Goal: Task Accomplishment & Management: Manage account settings

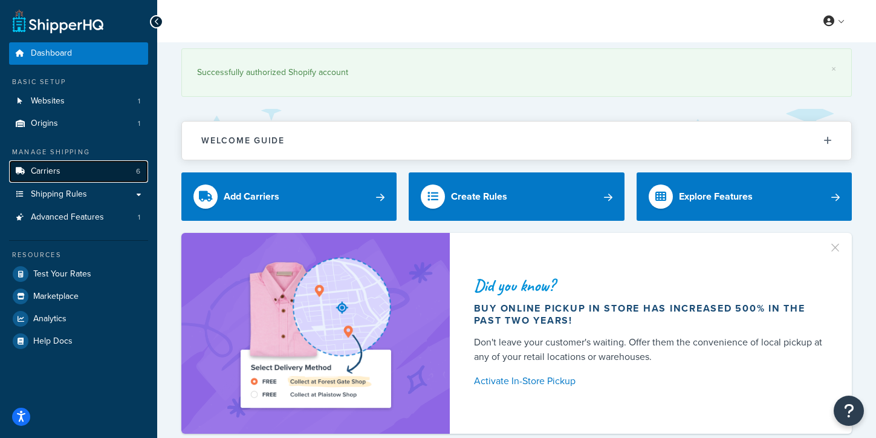
click at [71, 174] on link "Carriers 6" at bounding box center [78, 171] width 139 height 22
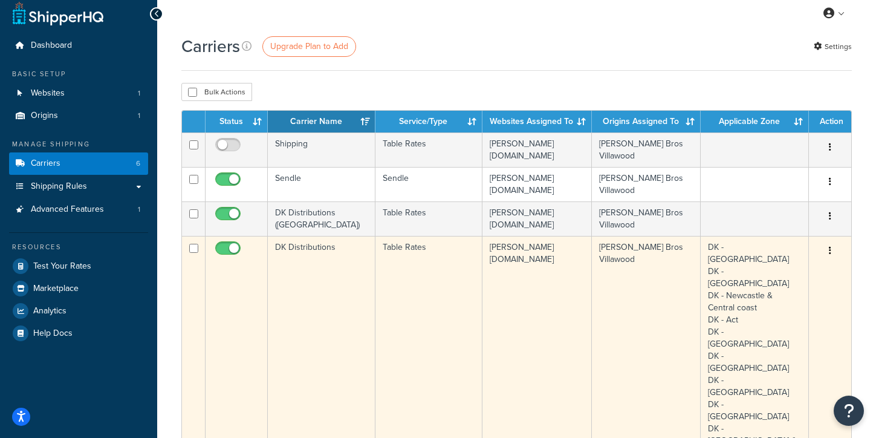
scroll to position [8, 0]
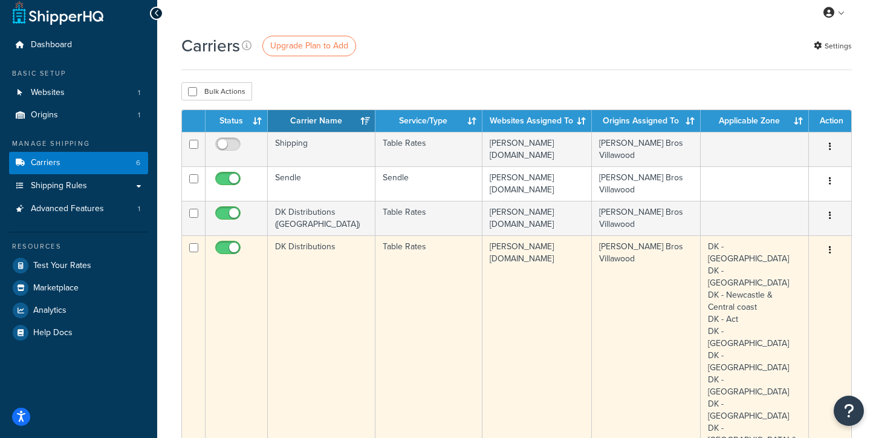
click at [325, 258] on td "DK Distributions" at bounding box center [322, 367] width 108 height 264
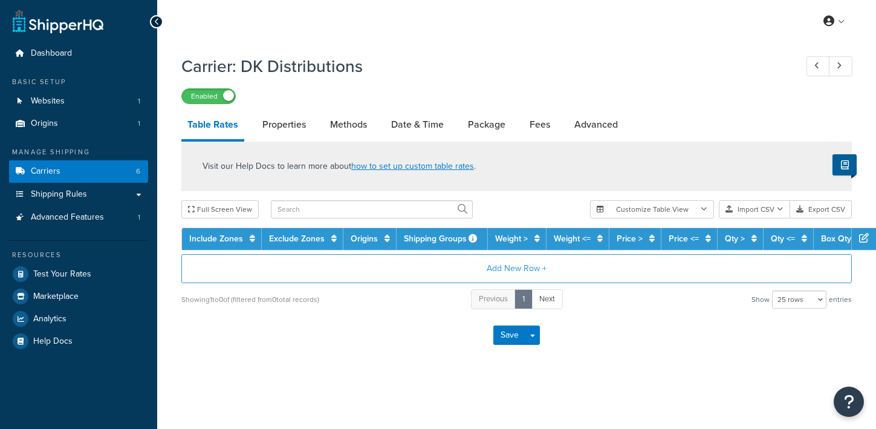
select select "25"
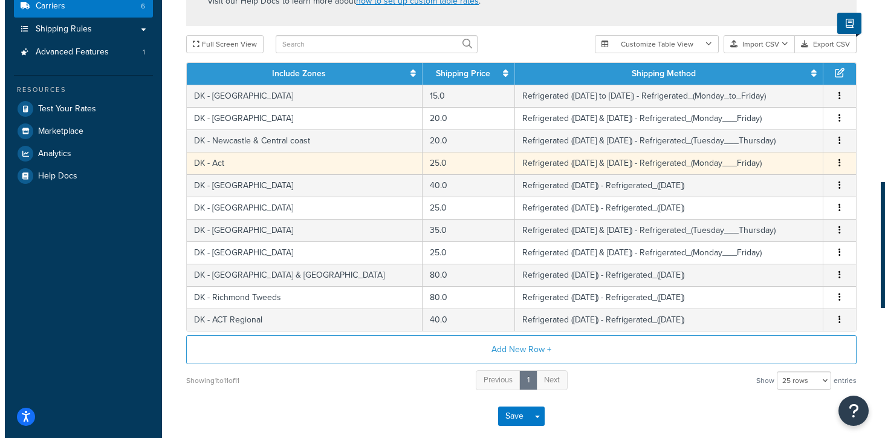
scroll to position [171, 0]
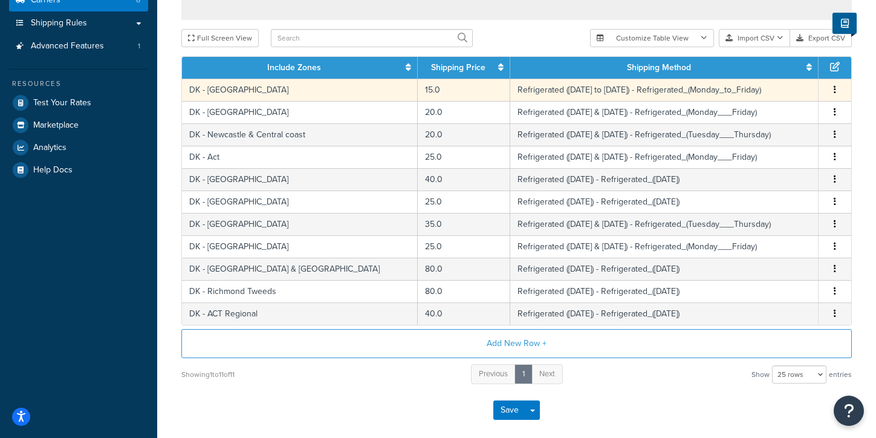
click at [229, 93] on td "DK - [GEOGRAPHIC_DATA]" at bounding box center [300, 90] width 236 height 22
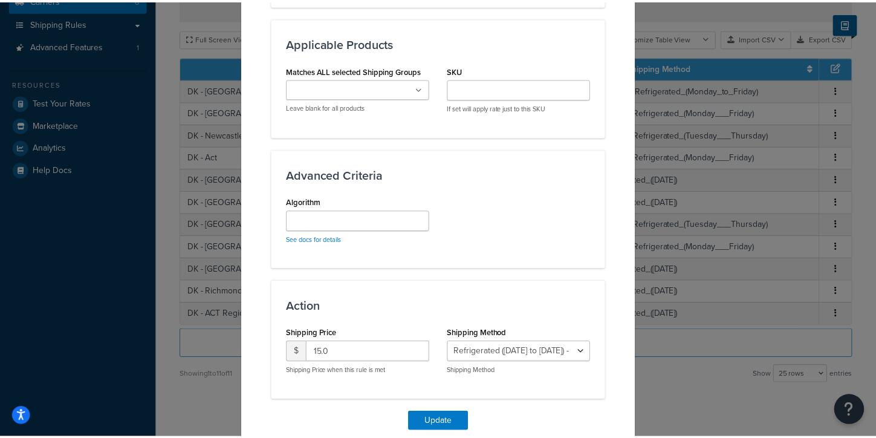
scroll to position [698, 0]
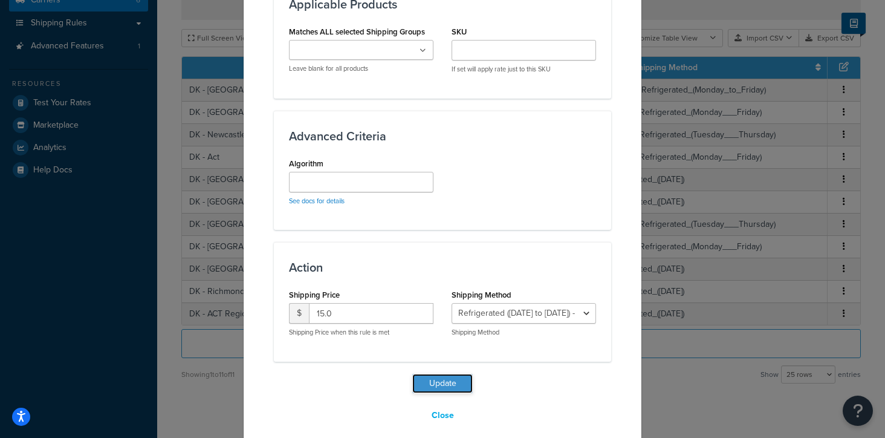
click at [441, 375] on button "Update" at bounding box center [442, 383] width 60 height 19
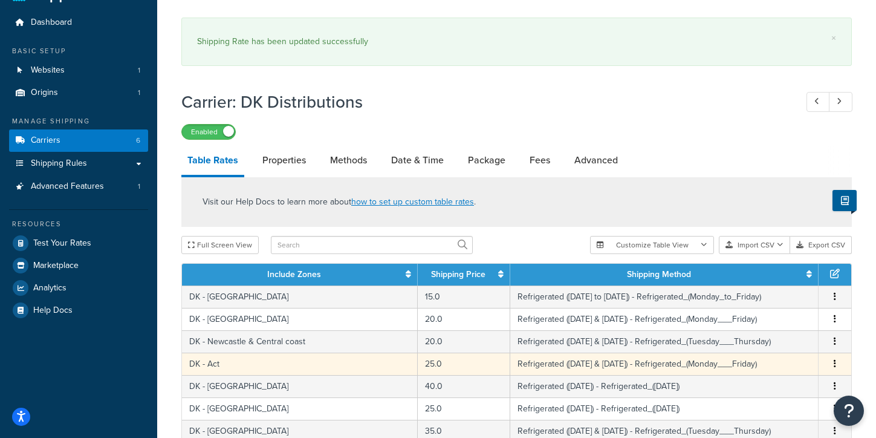
scroll to position [0, 0]
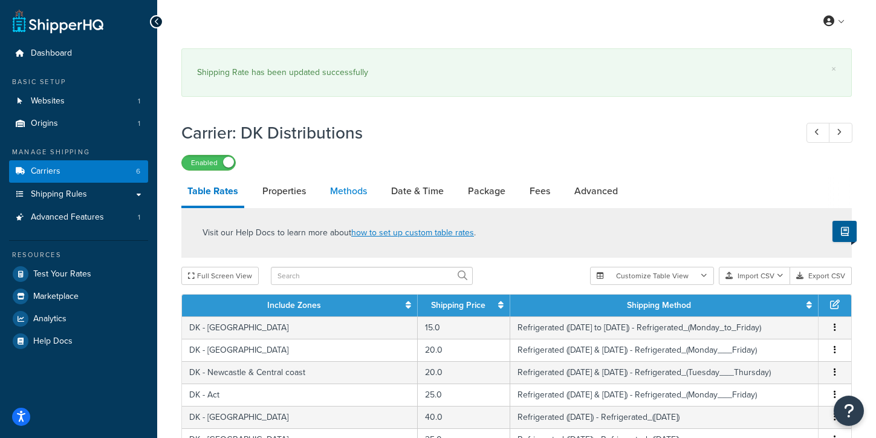
click at [349, 195] on link "Methods" at bounding box center [348, 191] width 49 height 29
select select "25"
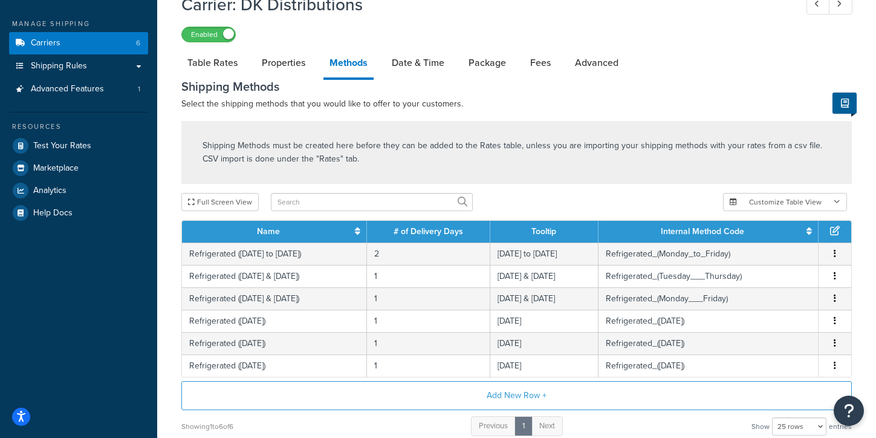
scroll to position [143, 0]
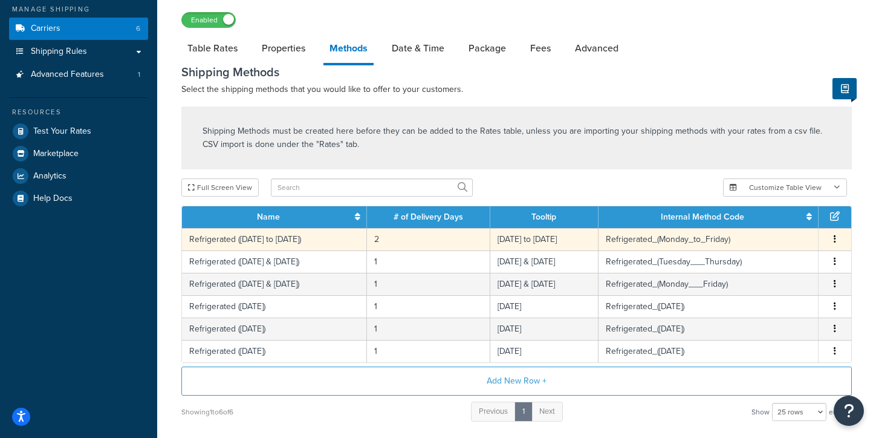
click at [276, 238] on td "Refrigerated (Monday to Friday)" at bounding box center [274, 239] width 185 height 22
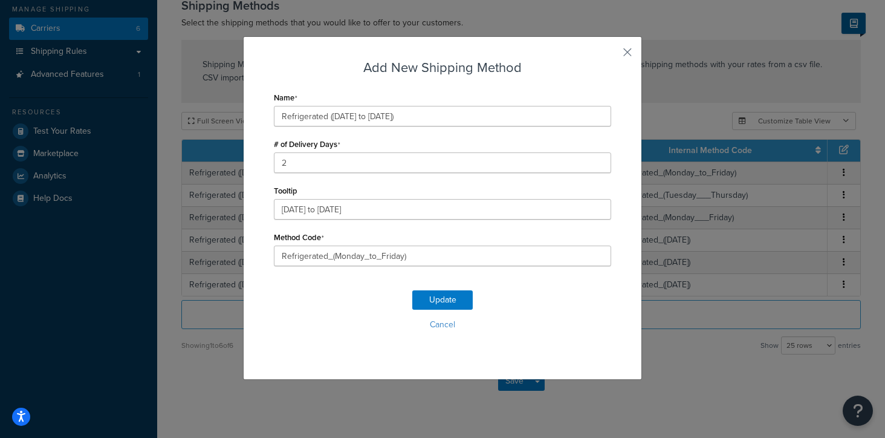
click at [617, 54] on div "Add New Shipping Method Name Refrigerated (Monday to Friday) # of Delivery Days…" at bounding box center [442, 207] width 399 height 343
click at [611, 55] on button "button" at bounding box center [609, 56] width 3 height 3
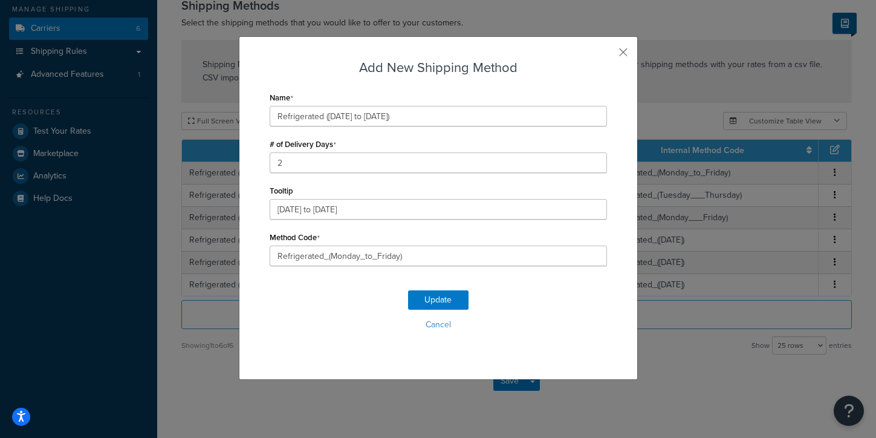
click at [625, 54] on div "Shipping Methods must be created here before they can be added to the Rates tab…" at bounding box center [516, 71] width 671 height 63
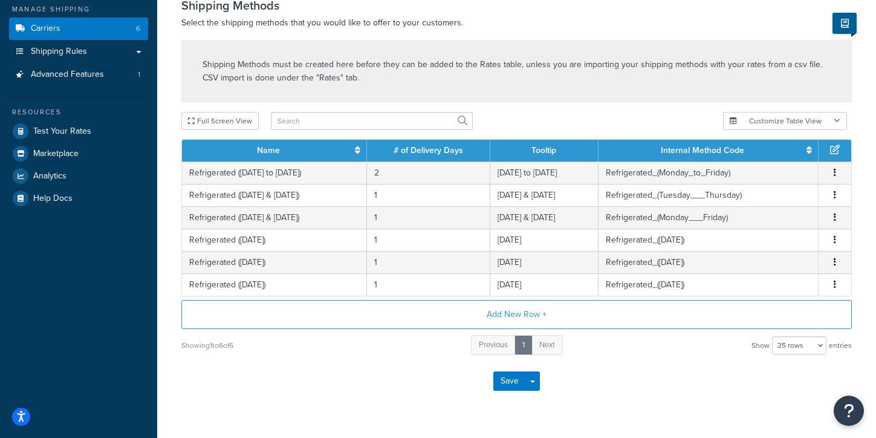
scroll to position [106, 0]
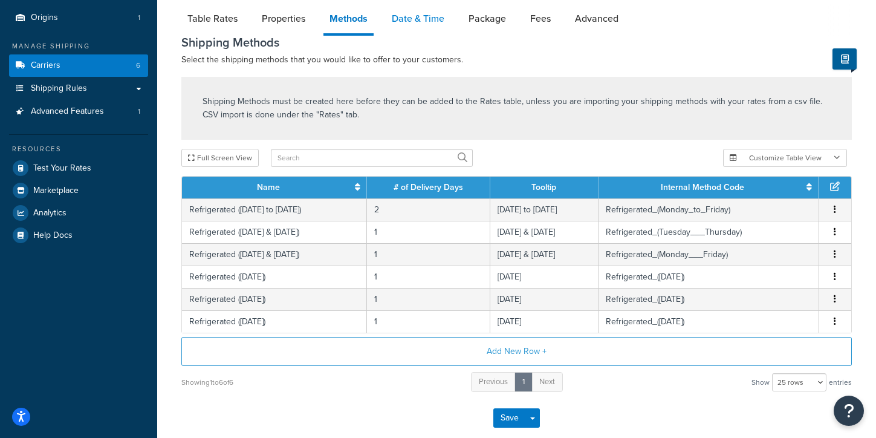
click at [416, 27] on link "Date & Time" at bounding box center [418, 18] width 65 height 29
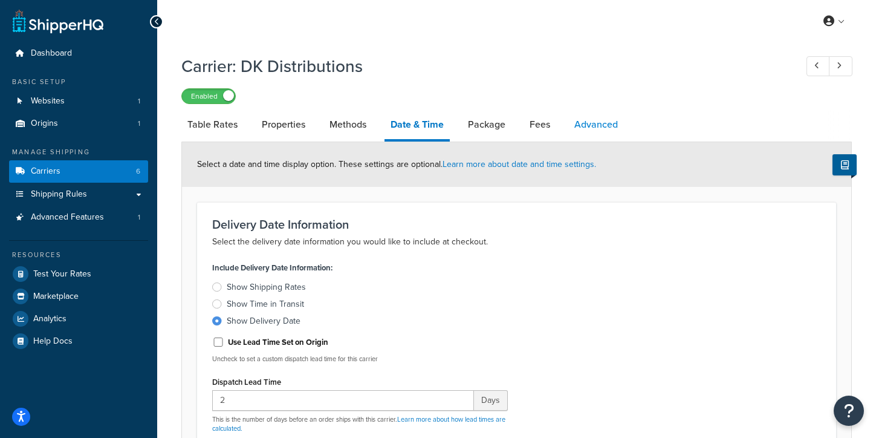
click at [587, 125] on link "Advanced" at bounding box center [596, 124] width 56 height 29
select select "false"
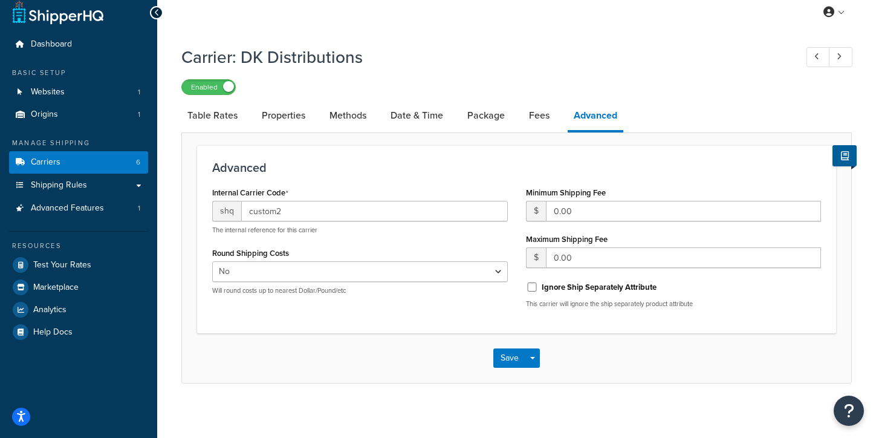
scroll to position [16, 0]
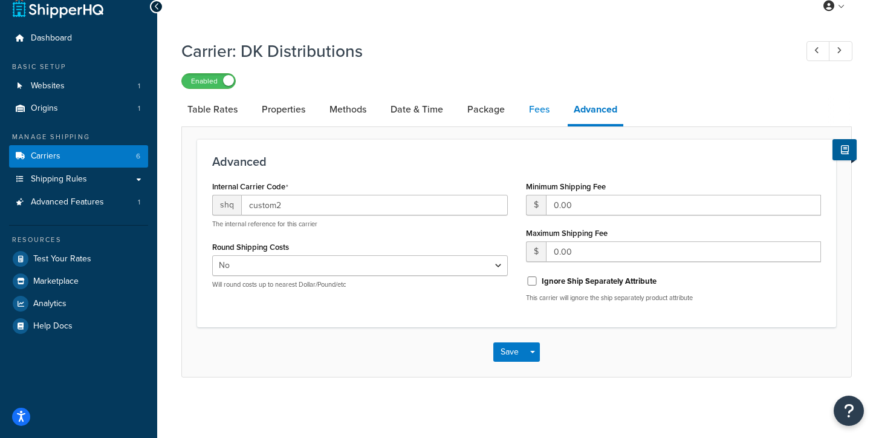
click at [530, 103] on link "Fees" at bounding box center [539, 109] width 33 height 29
select select "AFTER"
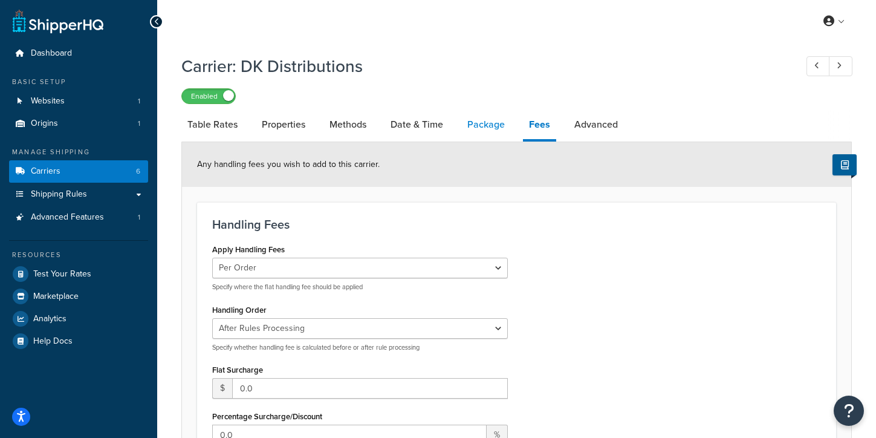
click at [487, 126] on link "Package" at bounding box center [486, 124] width 50 height 29
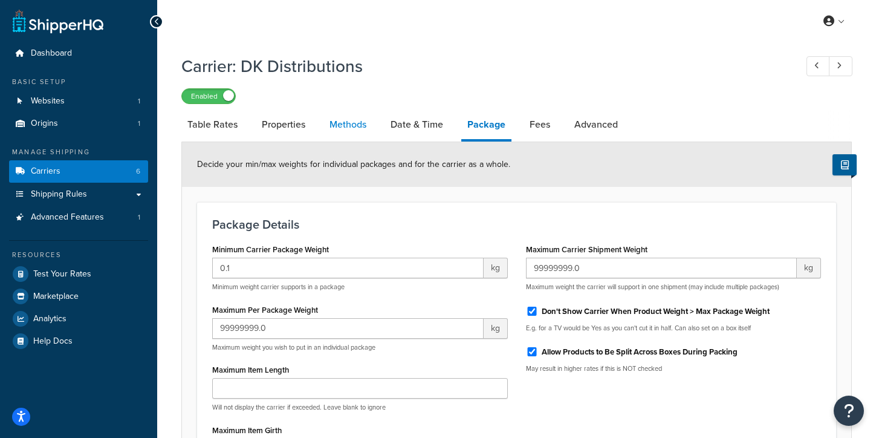
click at [358, 128] on link "Methods" at bounding box center [348, 124] width 49 height 29
select select "25"
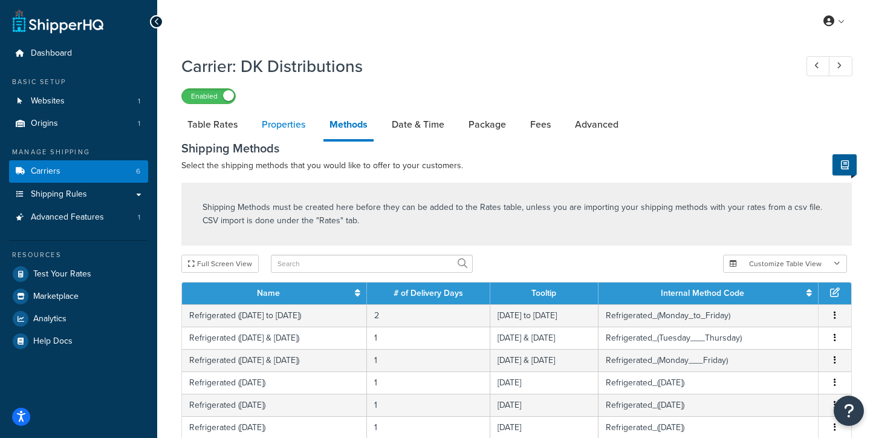
click at [299, 128] on link "Properties" at bounding box center [284, 124] width 56 height 29
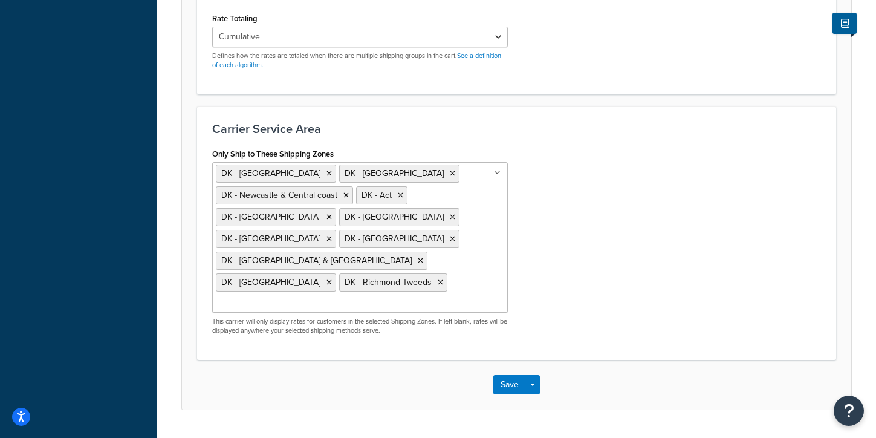
scroll to position [484, 0]
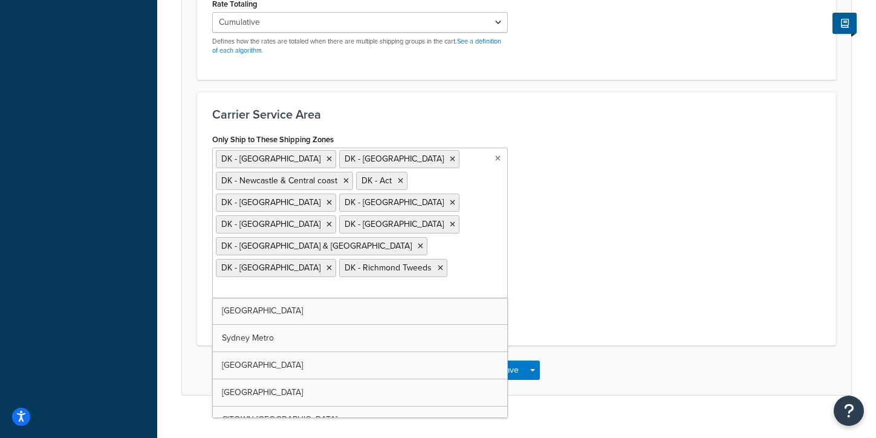
click at [323, 282] on input "Only Ship to These Shipping Zones" at bounding box center [269, 288] width 107 height 13
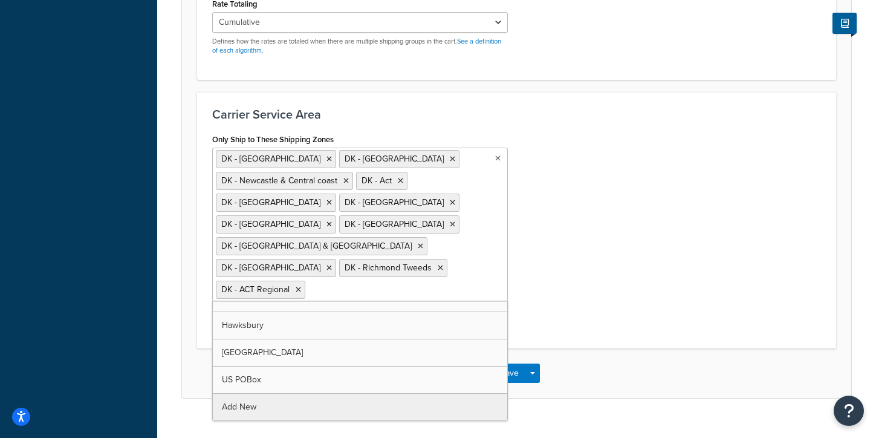
scroll to position [397, 0]
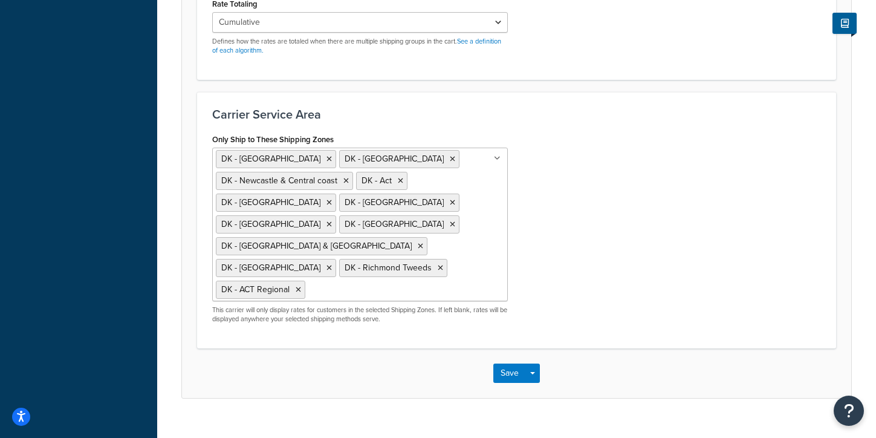
click at [569, 334] on div "Carrier Service Area Only Ship to These Shipping Zones DK - Sydney DK - Wollong…" at bounding box center [516, 220] width 639 height 256
click at [510, 368] on button "Save" at bounding box center [509, 372] width 33 height 19
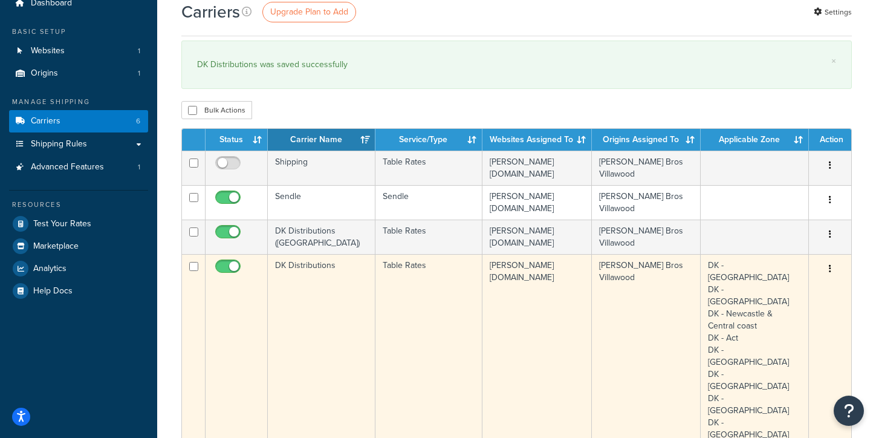
scroll to position [68, 0]
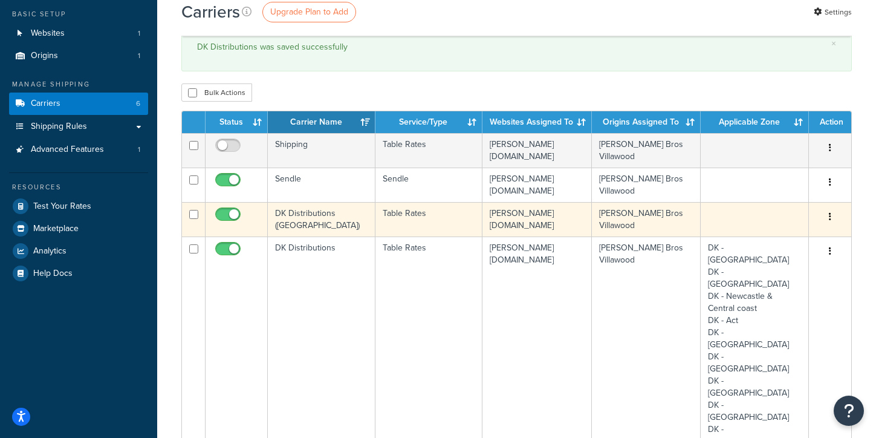
click at [300, 219] on td "DK Distributions (New England)" at bounding box center [322, 219] width 108 height 34
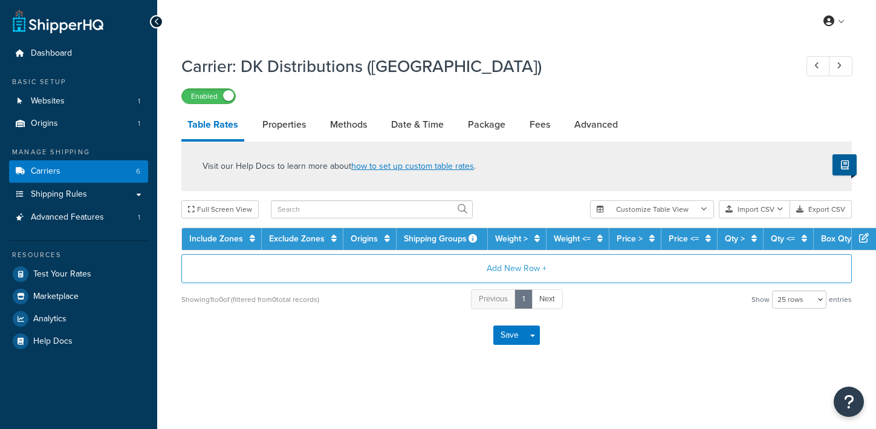
select select "25"
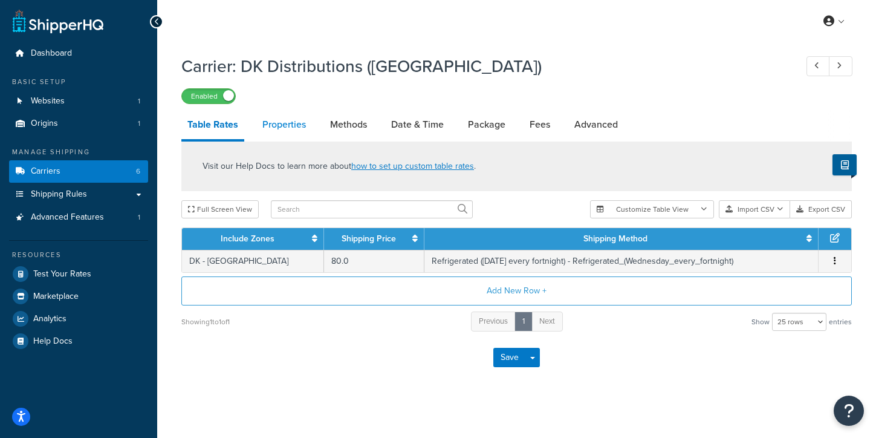
click at [284, 119] on link "Properties" at bounding box center [284, 124] width 56 height 29
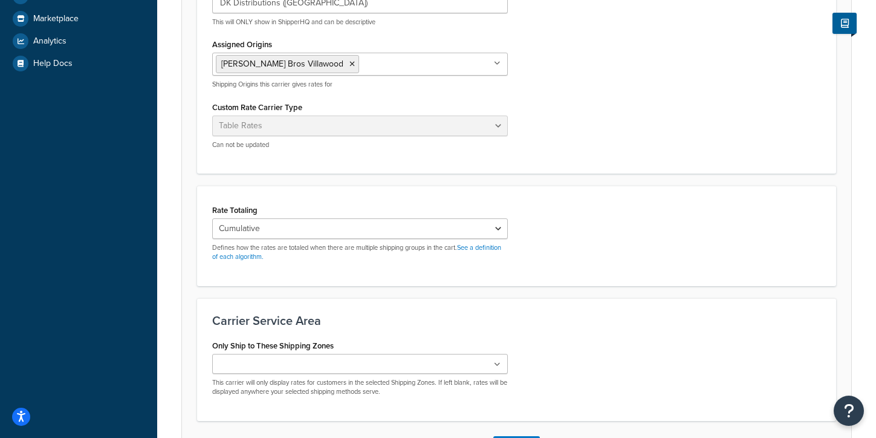
scroll to position [372, 0]
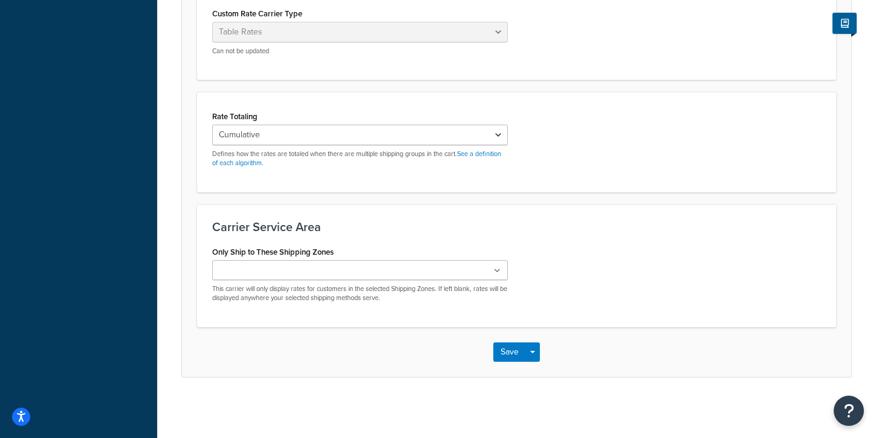
click at [355, 278] on ul at bounding box center [360, 270] width 296 height 20
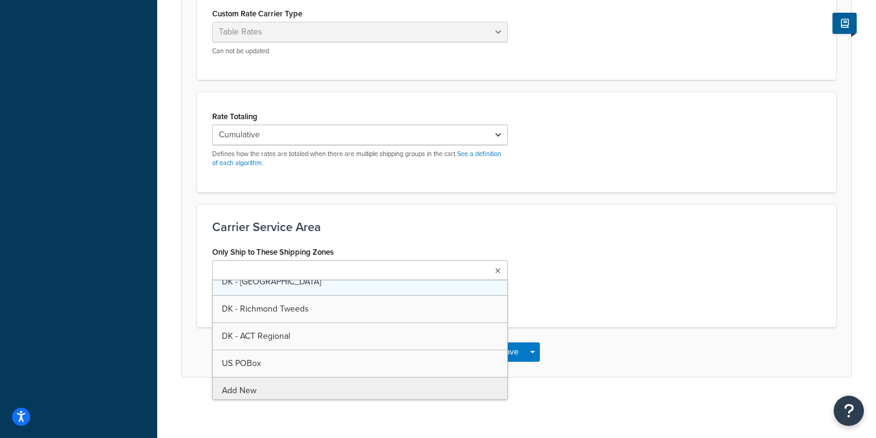
scroll to position [723, 0]
click at [648, 230] on h3 "Carrier Service Area" at bounding box center [516, 226] width 609 height 13
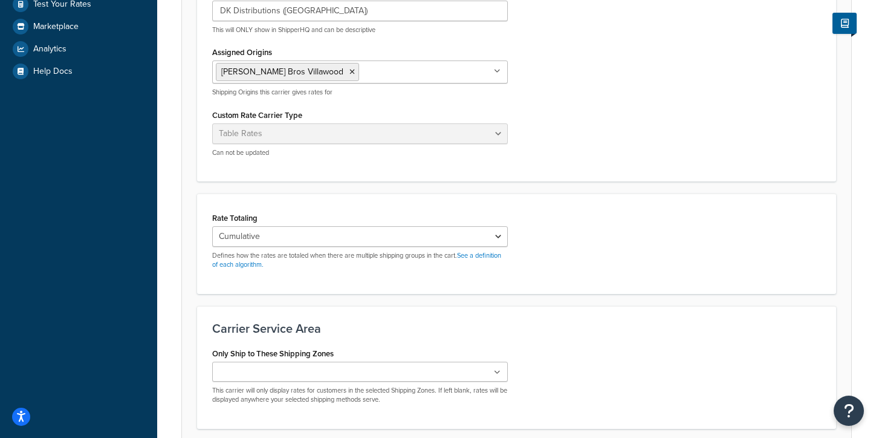
scroll to position [0, 0]
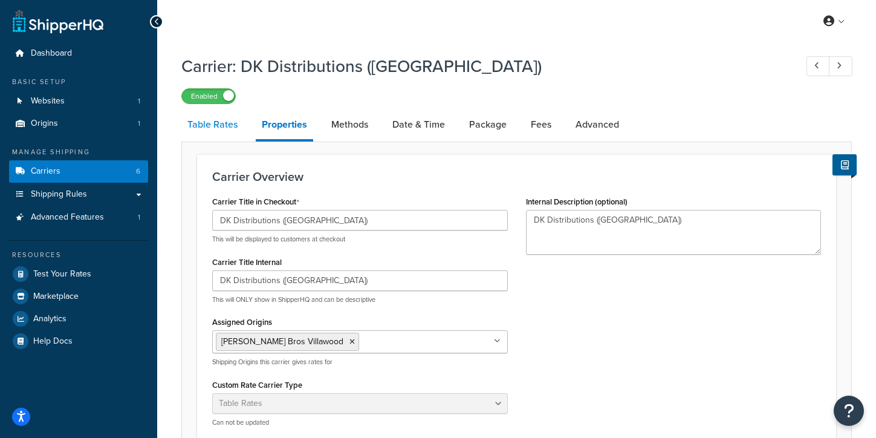
click at [229, 129] on link "Table Rates" at bounding box center [212, 124] width 62 height 29
select select "25"
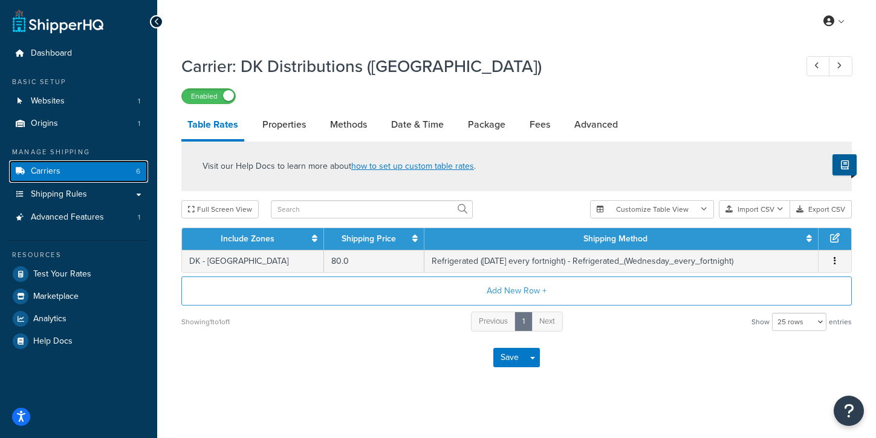
click at [60, 171] on link "Carriers 6" at bounding box center [78, 171] width 139 height 22
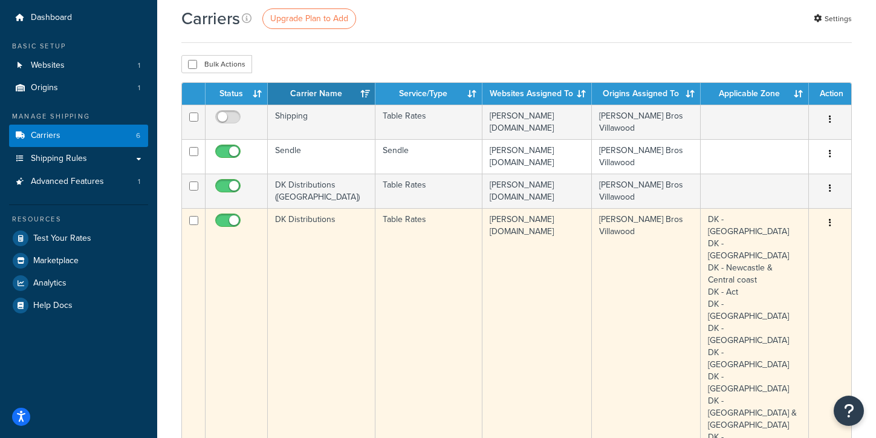
scroll to position [36, 0]
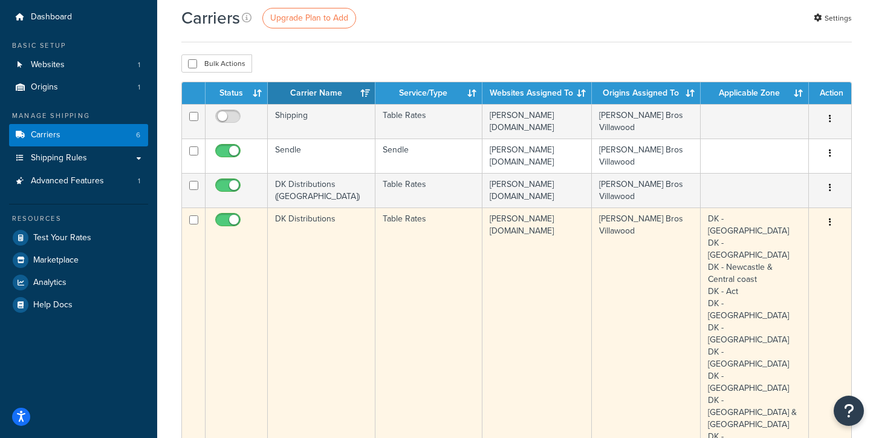
click at [325, 223] on td "DK Distributions" at bounding box center [322, 339] width 108 height 264
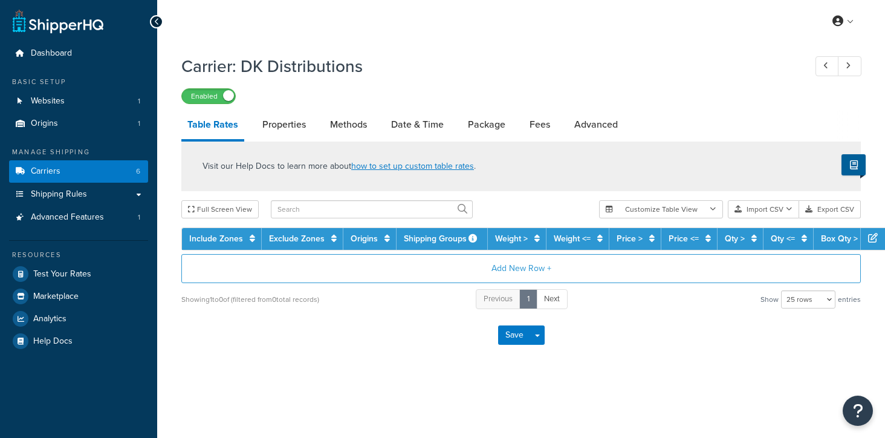
select select "25"
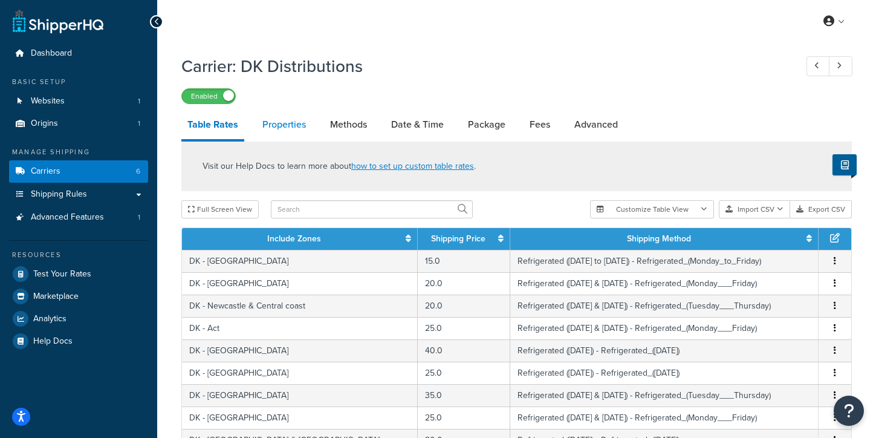
click at [302, 125] on link "Properties" at bounding box center [284, 124] width 56 height 29
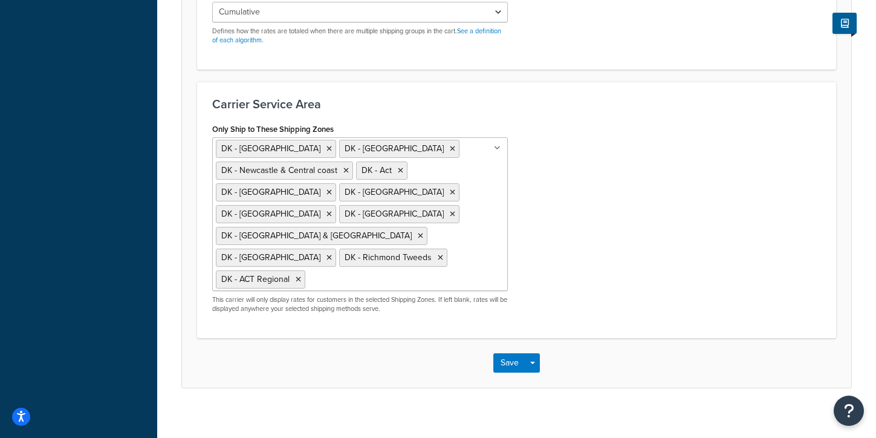
scroll to position [495, 0]
click at [502, 361] on button "Save" at bounding box center [509, 362] width 33 height 19
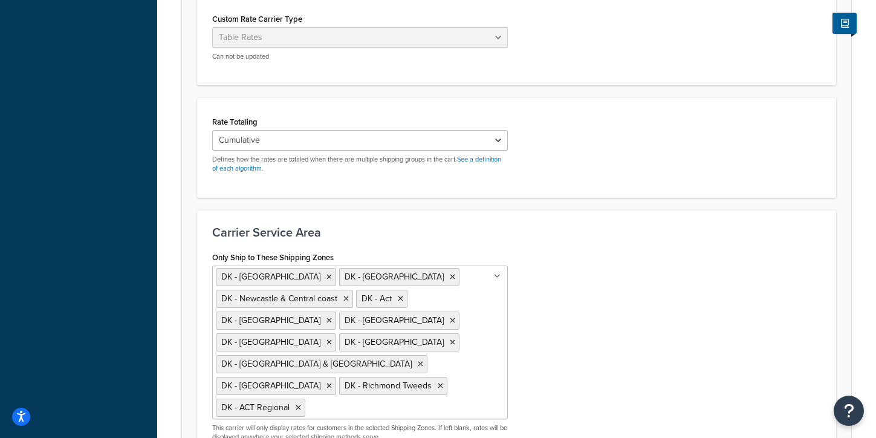
scroll to position [503, 0]
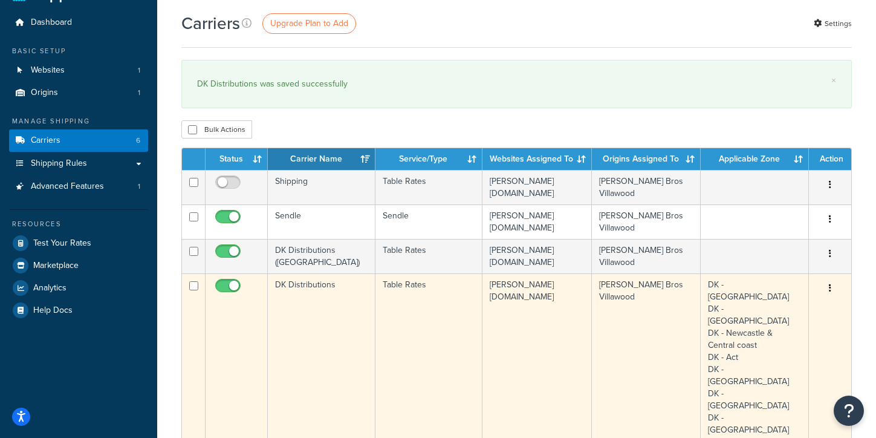
scroll to position [39, 0]
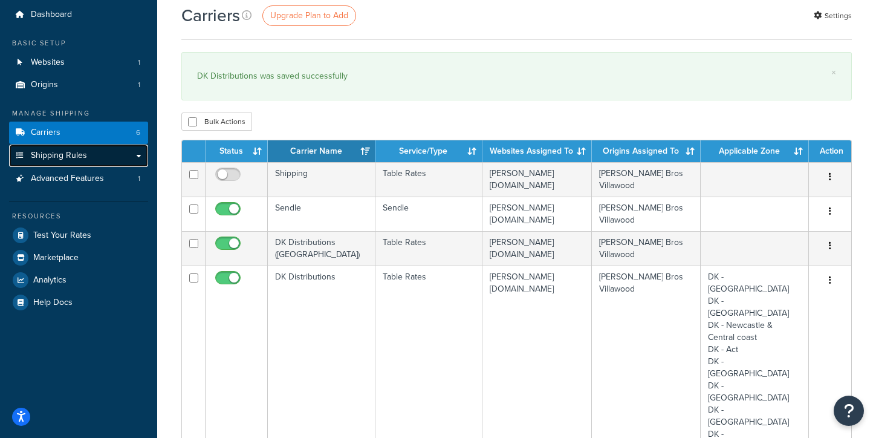
click at [75, 152] on span "Shipping Rules" at bounding box center [59, 156] width 56 height 10
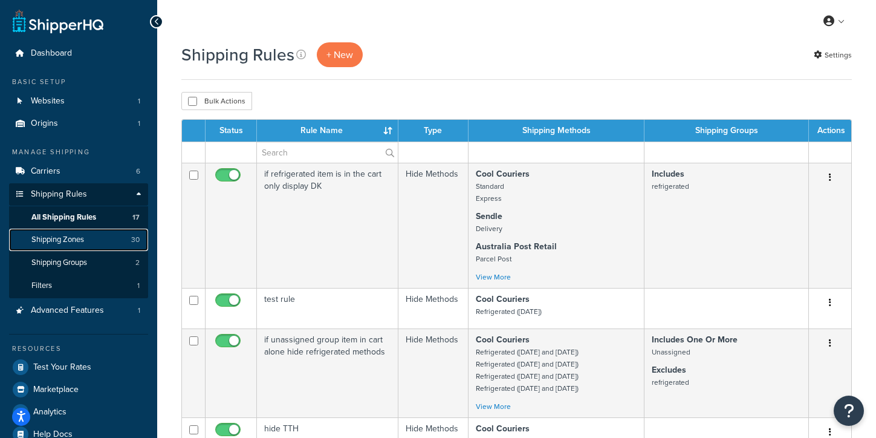
click at [79, 241] on span "Shipping Zones" at bounding box center [57, 240] width 53 height 10
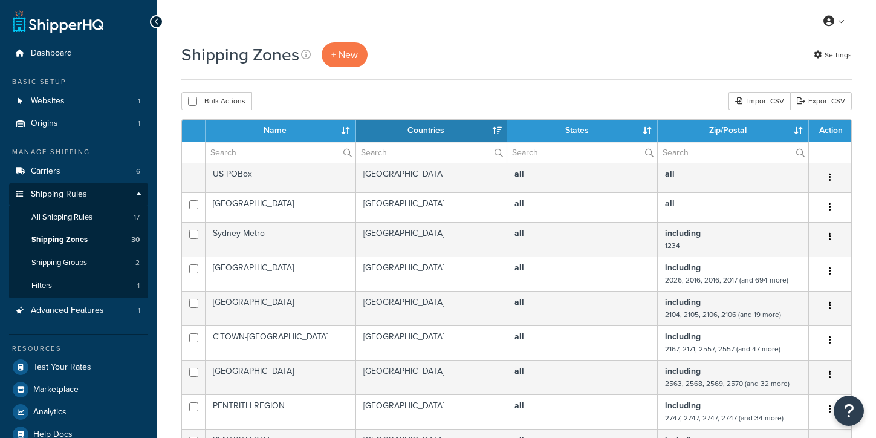
select select "15"
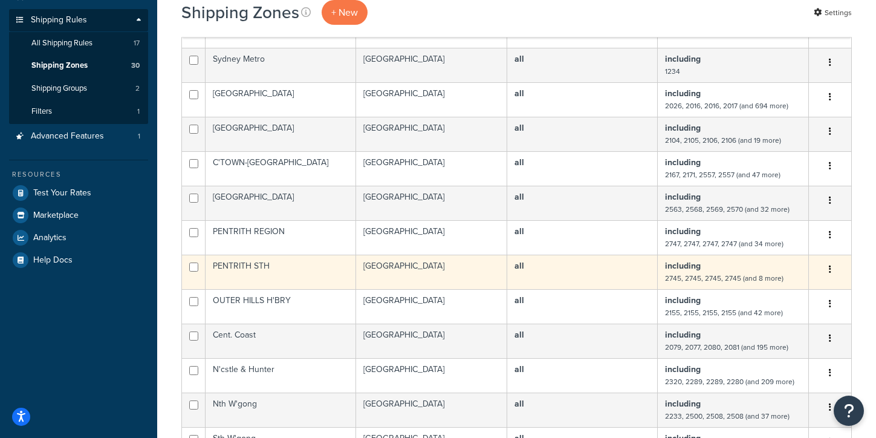
scroll to position [535, 0]
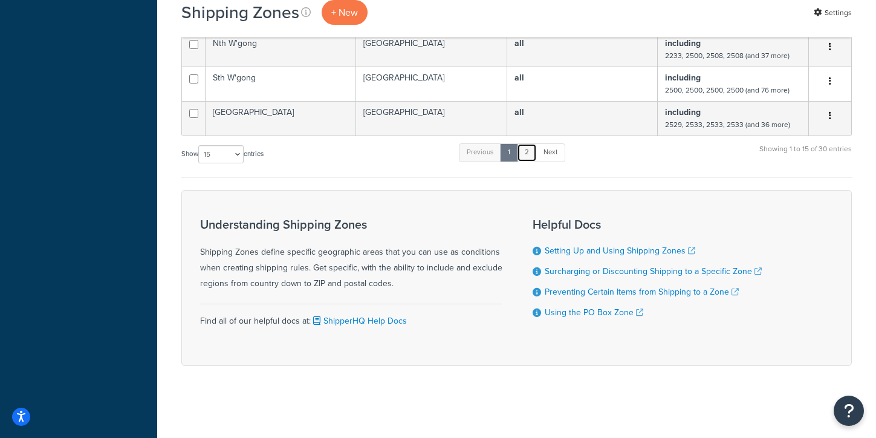
click at [529, 154] on link "2" at bounding box center [527, 152] width 20 height 18
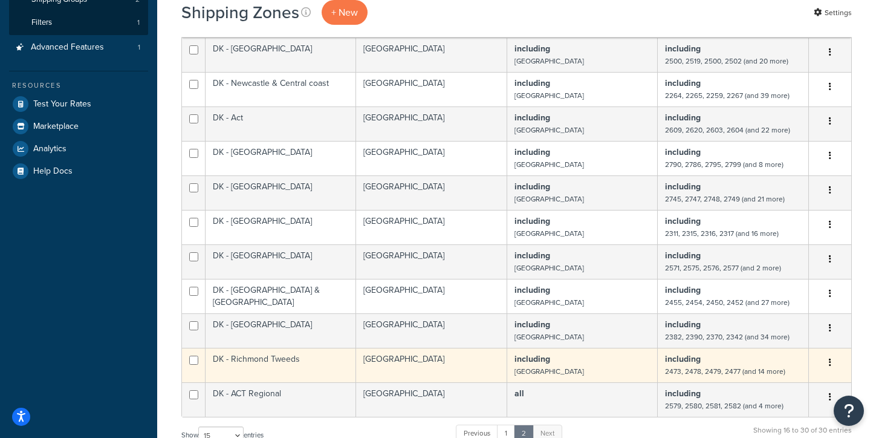
scroll to position [187, 0]
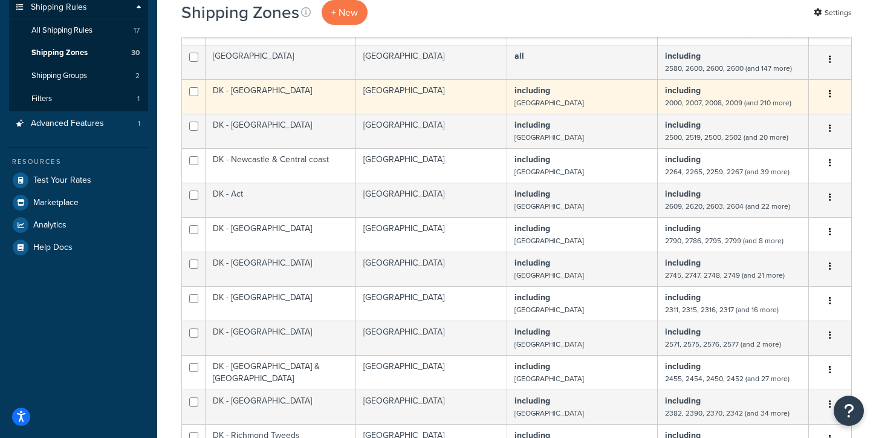
click at [279, 95] on td "DK - Sydney" at bounding box center [281, 96] width 151 height 34
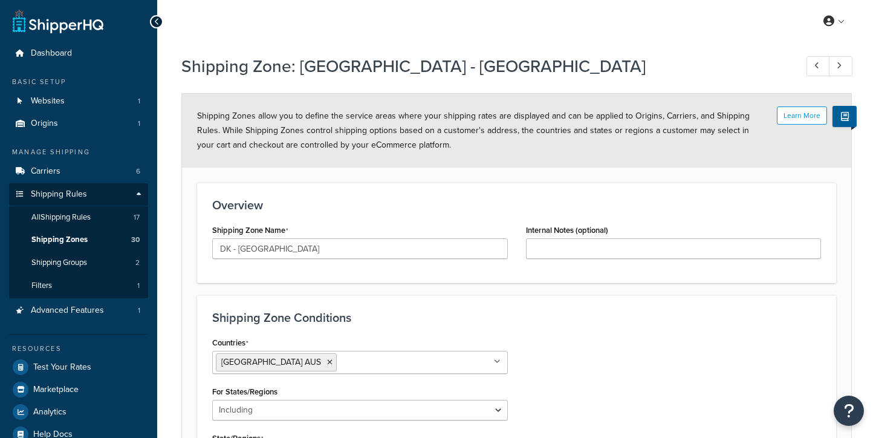
select select "including"
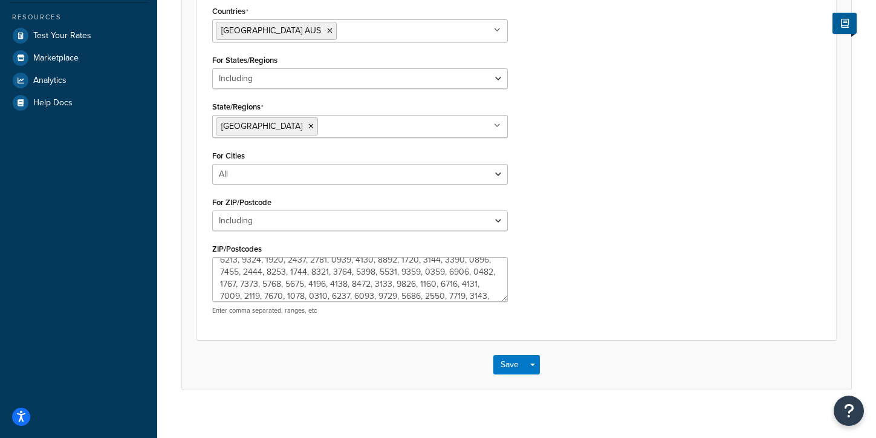
scroll to position [333, 0]
click at [516, 365] on button "Save" at bounding box center [509, 363] width 33 height 19
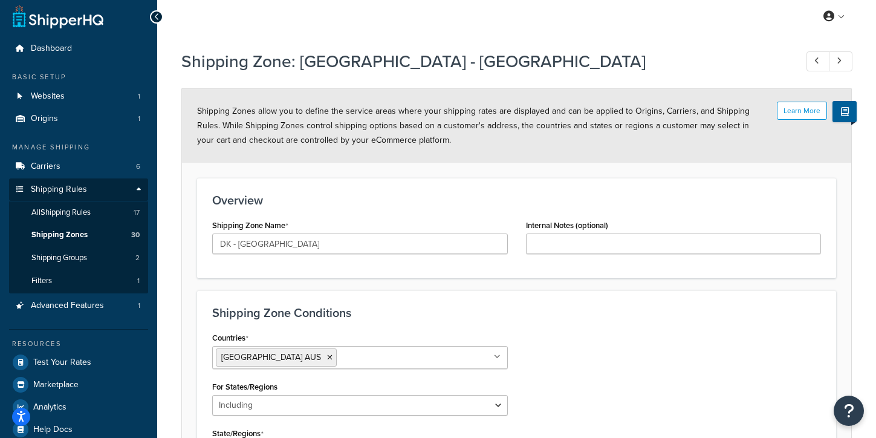
scroll to position [27, 0]
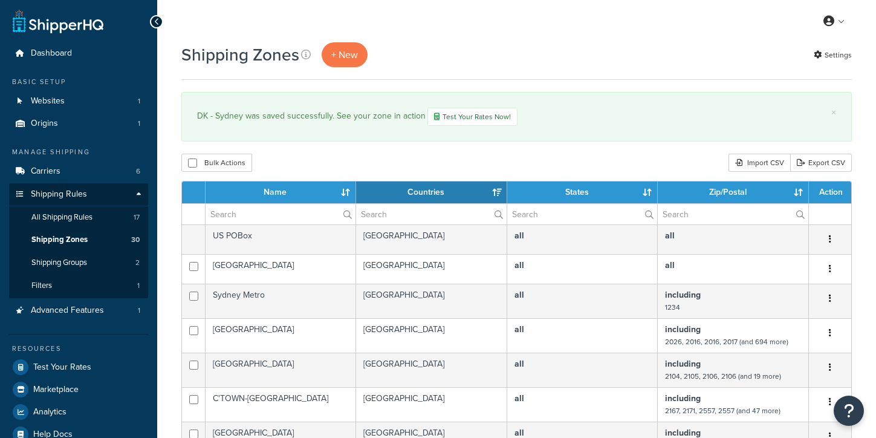
select select "15"
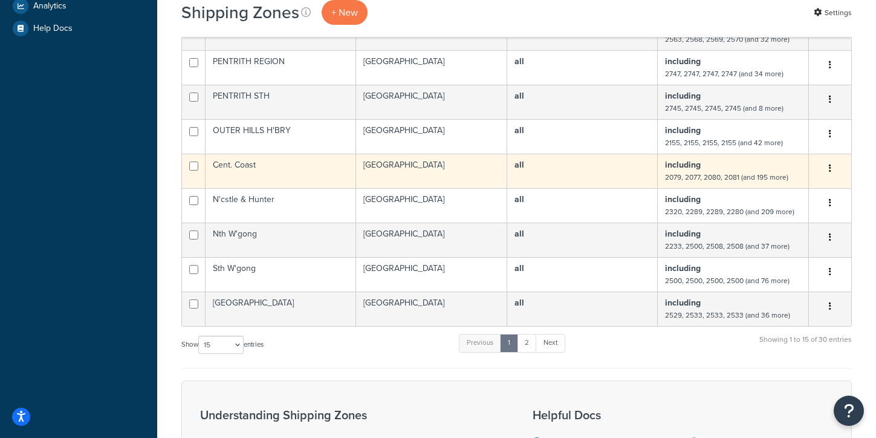
scroll to position [437, 0]
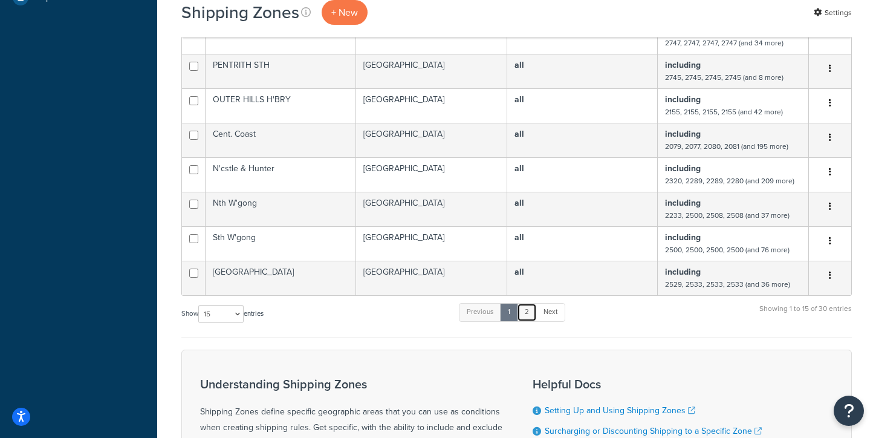
click at [527, 313] on link "2" at bounding box center [527, 312] width 20 height 18
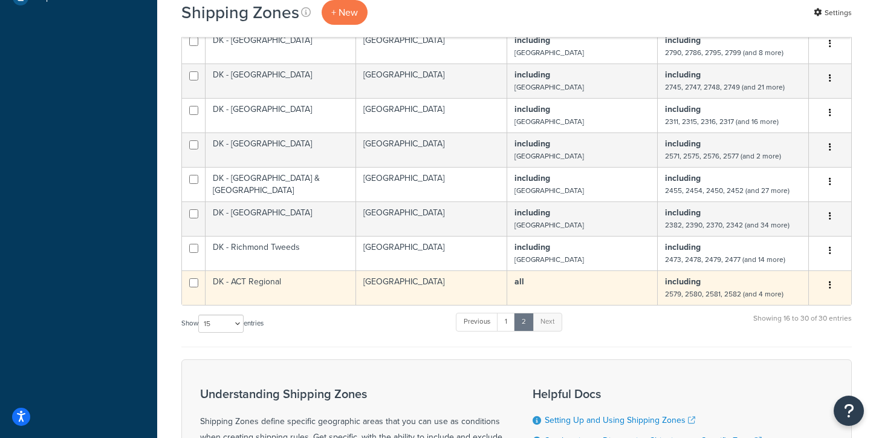
click at [296, 291] on td "DK - ACT Regional" at bounding box center [281, 287] width 151 height 34
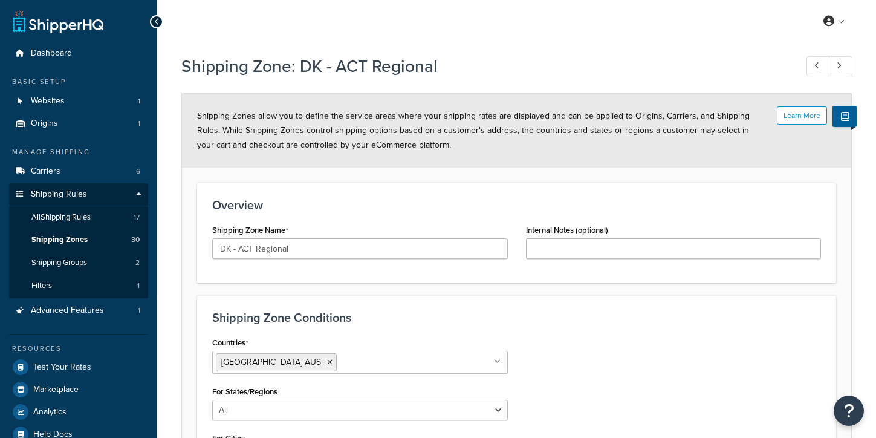
select select "including"
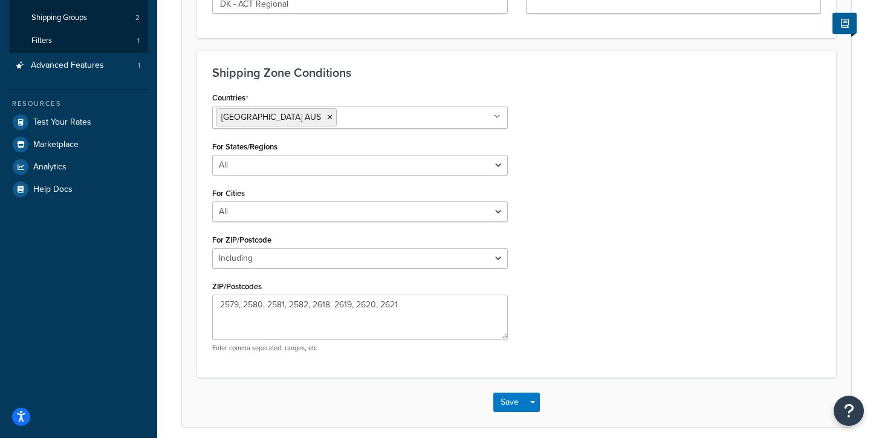
scroll to position [275, 0]
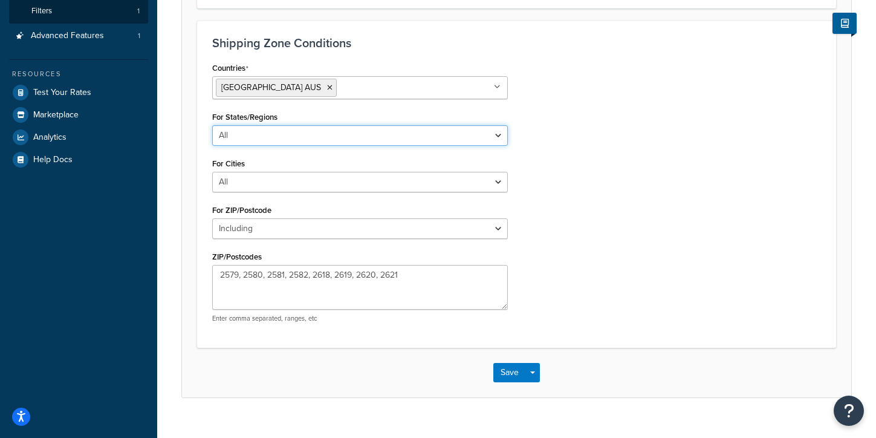
click at [275, 138] on select "All Including Excluding" at bounding box center [360, 135] width 296 height 21
select select "including"
click at [212, 125] on select "All Including Excluding" at bounding box center [360, 135] width 296 height 21
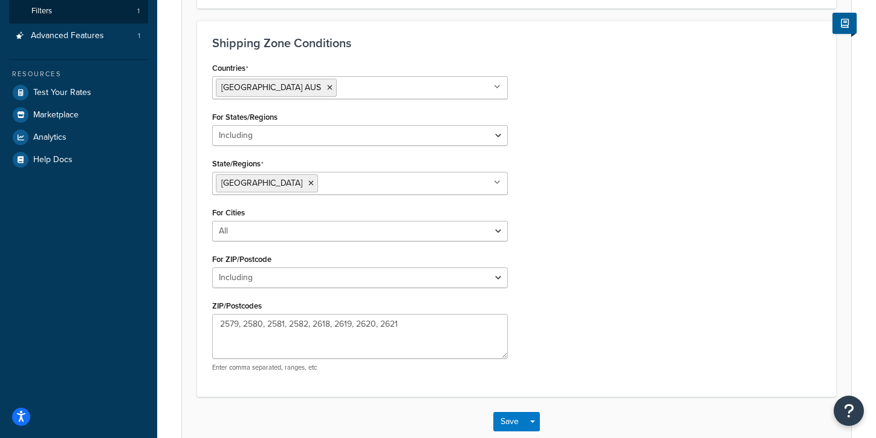
click at [583, 194] on div "Countries Australia AUS All Countries ALL United States USA Afghanistan AFG Alb…" at bounding box center [516, 220] width 627 height 322
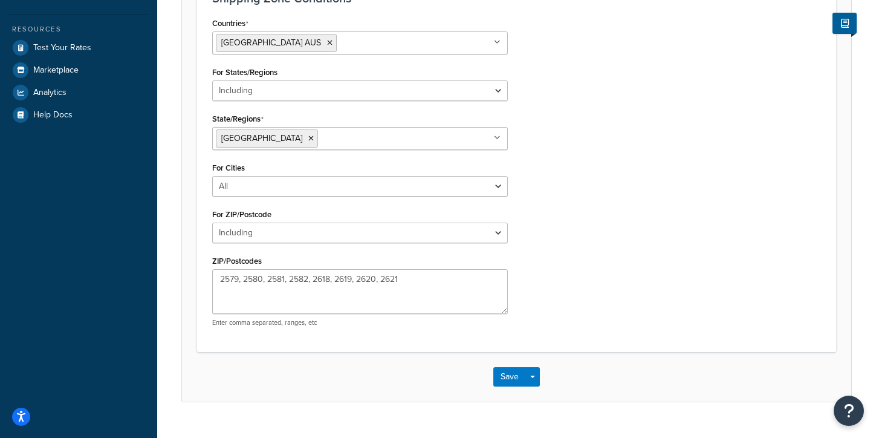
scroll to position [320, 0]
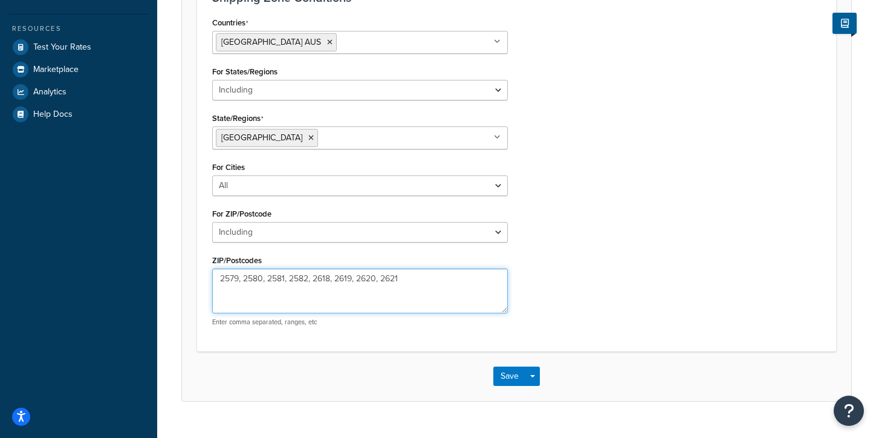
click at [221, 282] on textarea "2579, 2580, 2581, 2582, 2618, 2619, 2620, 2621" at bounding box center [360, 291] width 296 height 45
type textarea "2579, 2580, 2581, 2582, 2618, 2619, 2620, 2621"
click at [279, 310] on textarea "2579, 2580, 2581, 2582, 2618, 2619, 2620, 2621" at bounding box center [360, 291] width 296 height 45
click at [427, 285] on textarea "2579, 2580, 2581, 2582, 2618, 2619, 2620, 2621" at bounding box center [360, 291] width 296 height 45
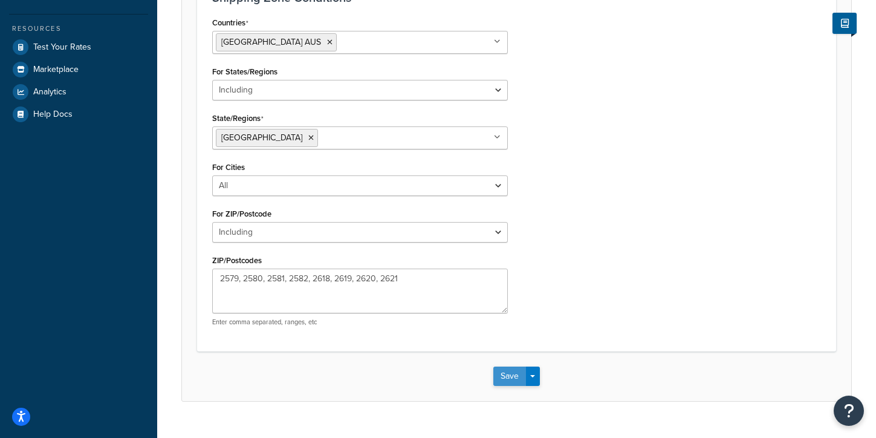
click at [511, 382] on button "Save" at bounding box center [509, 375] width 33 height 19
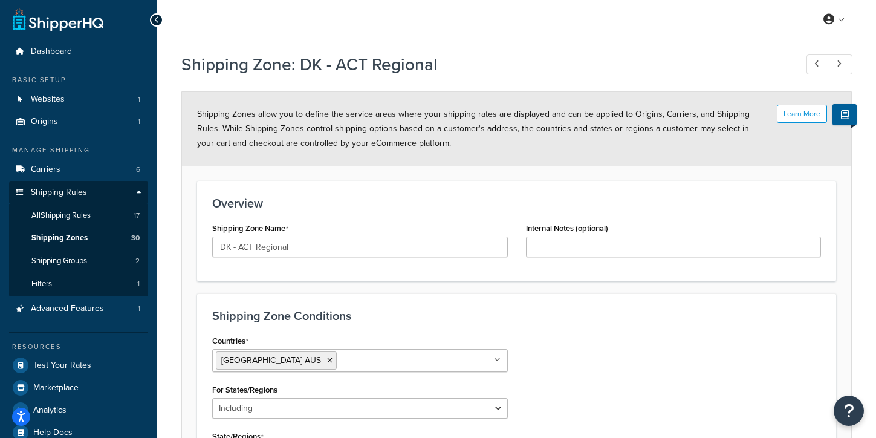
scroll to position [2, 0]
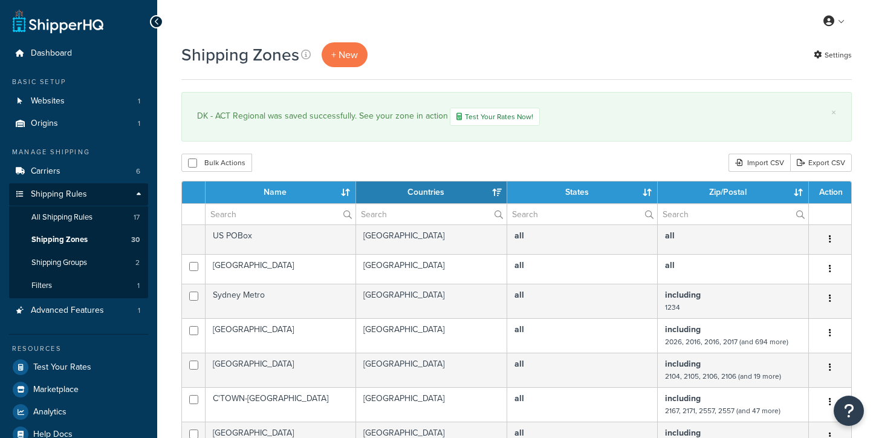
select select "15"
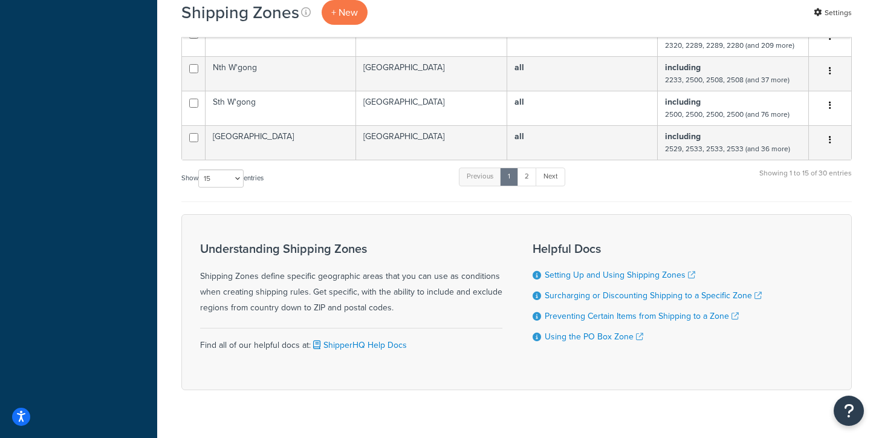
scroll to position [597, 0]
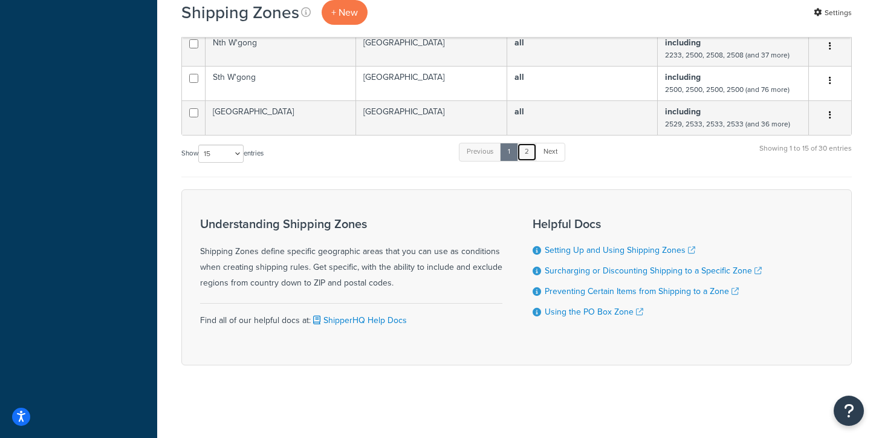
click at [534, 154] on link "2" at bounding box center [527, 152] width 20 height 18
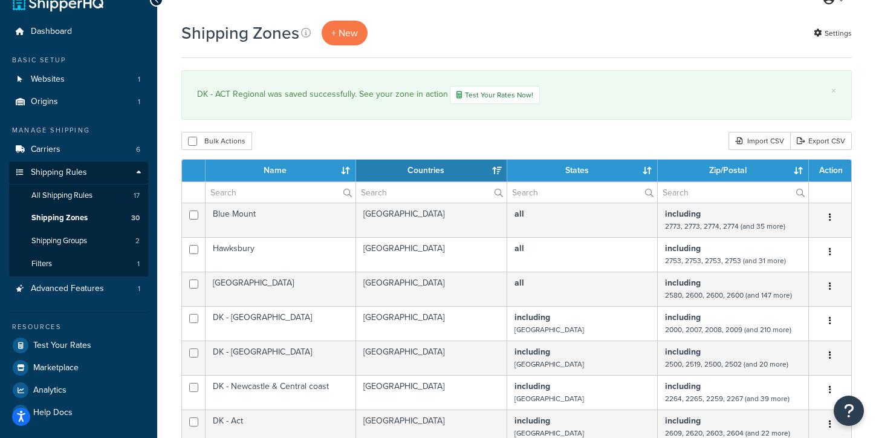
scroll to position [0, 0]
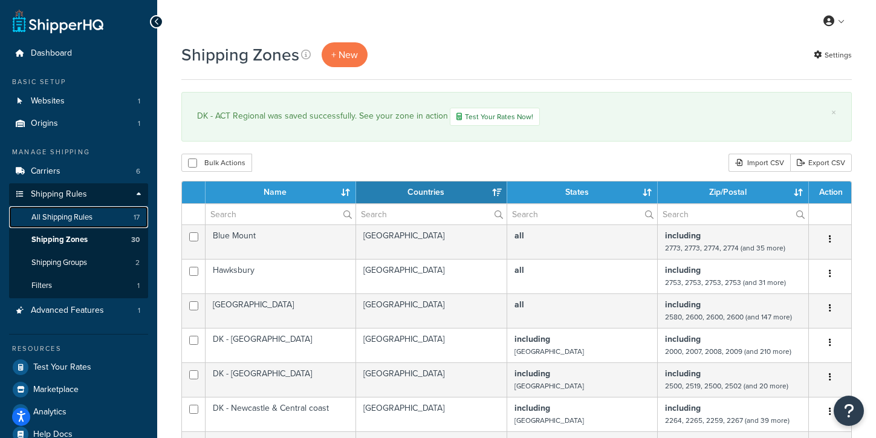
click at [54, 221] on span "All Shipping Rules" at bounding box center [61, 217] width 61 height 10
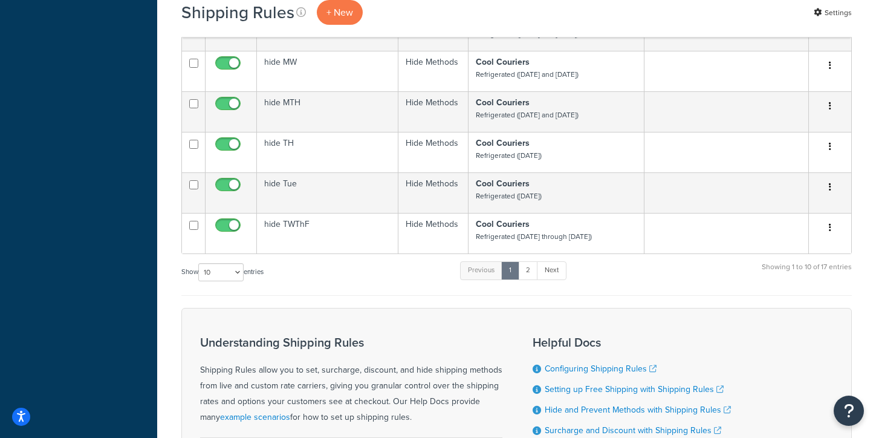
scroll to position [573, 0]
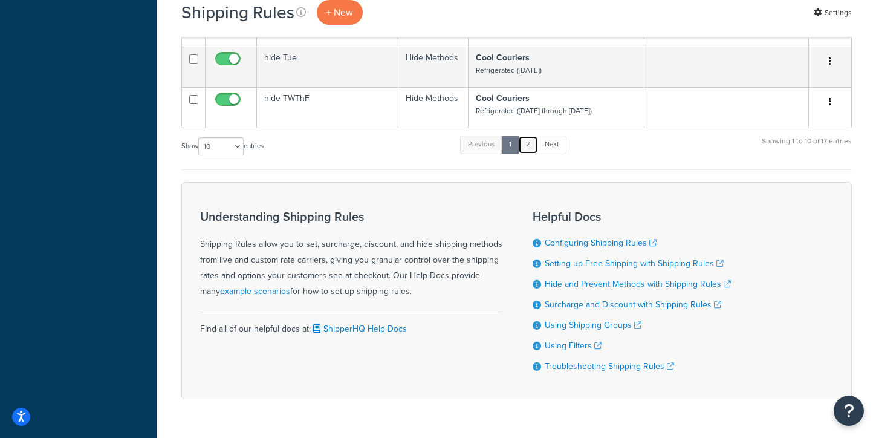
click at [535, 146] on link "2" at bounding box center [528, 144] width 20 height 18
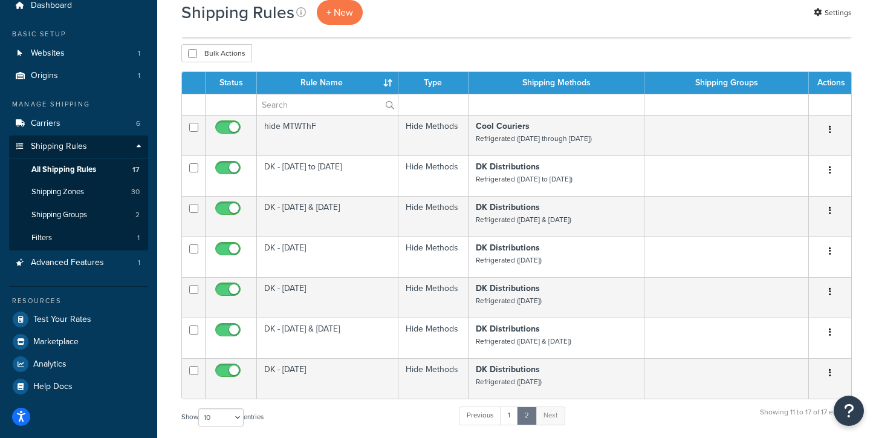
scroll to position [142, 0]
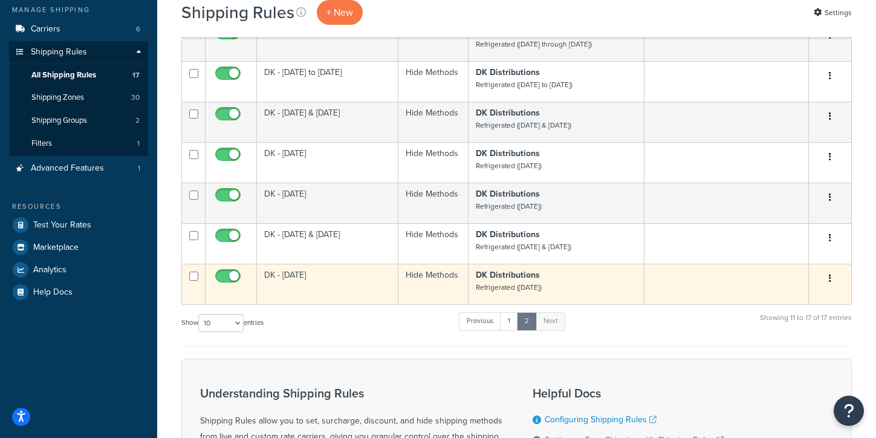
click at [317, 293] on td "DK - [DATE]" at bounding box center [328, 284] width 142 height 41
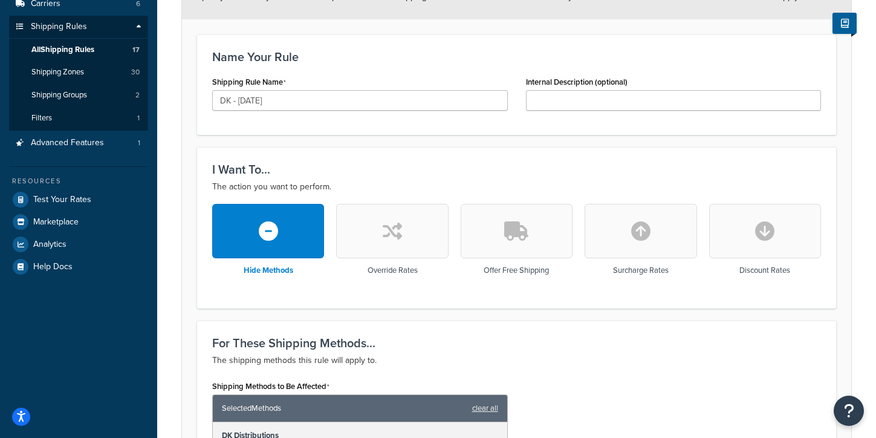
scroll to position [8, 0]
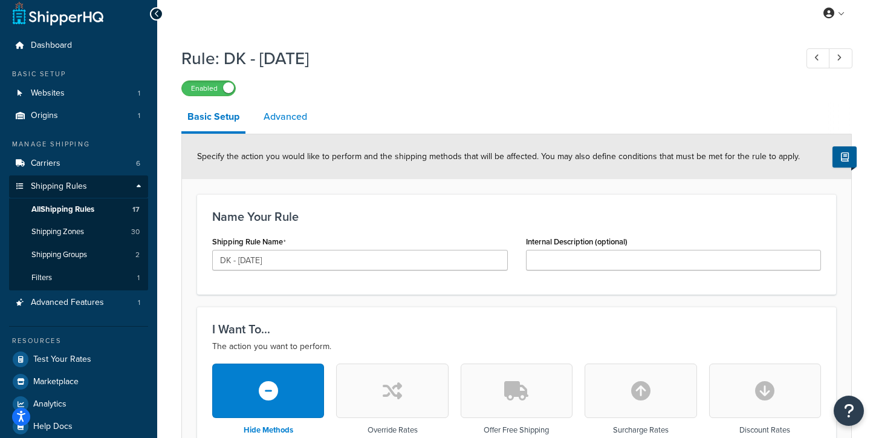
click at [293, 121] on link "Advanced" at bounding box center [286, 116] width 56 height 29
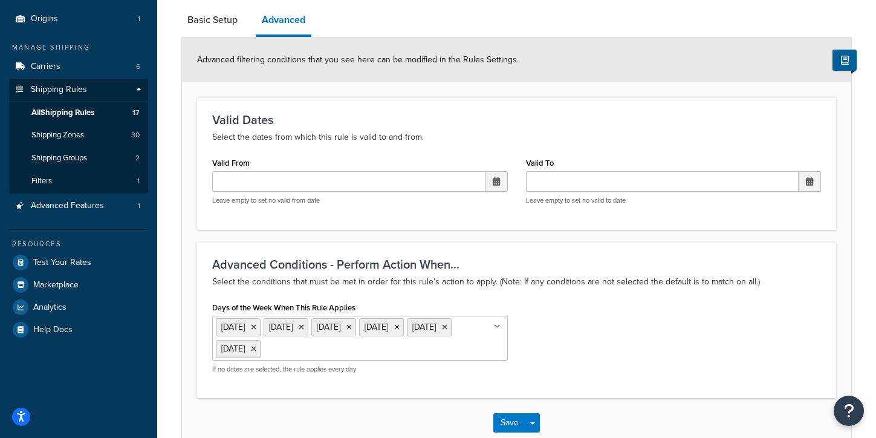
scroll to position [177, 0]
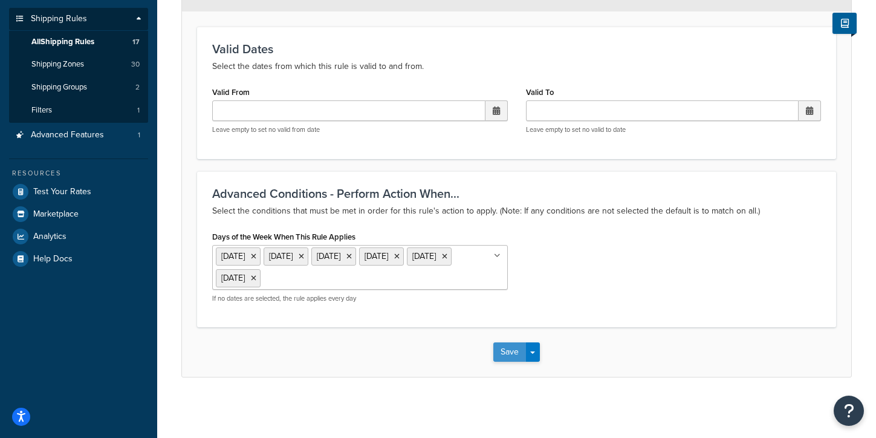
click at [507, 356] on button "Save" at bounding box center [509, 351] width 33 height 19
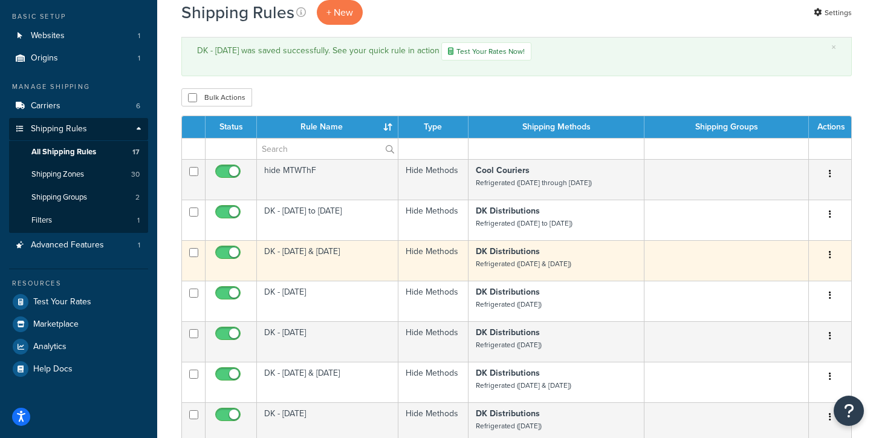
scroll to position [183, 0]
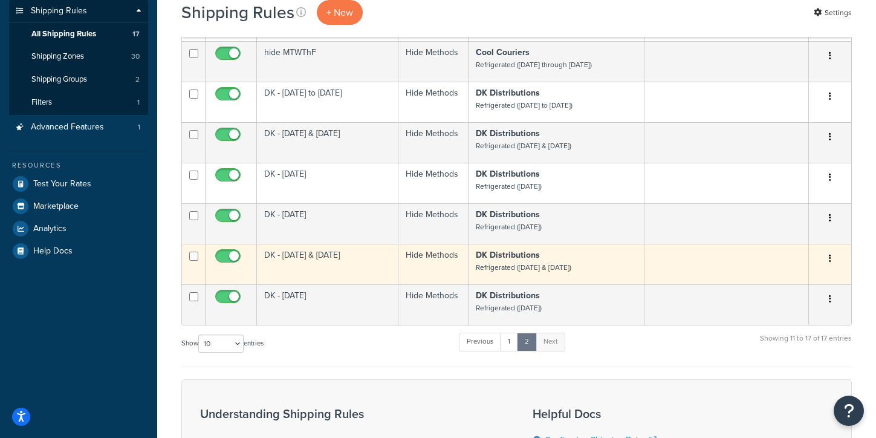
click at [345, 259] on td "DK - [DATE] & [DATE]" at bounding box center [328, 264] width 142 height 41
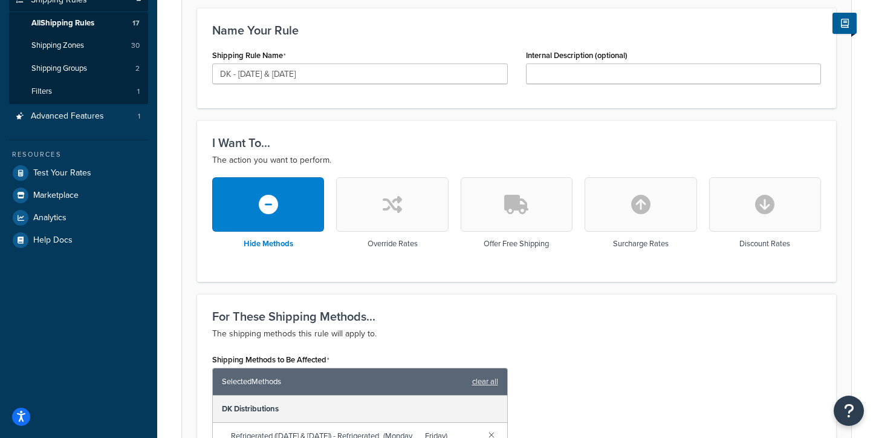
scroll to position [4, 0]
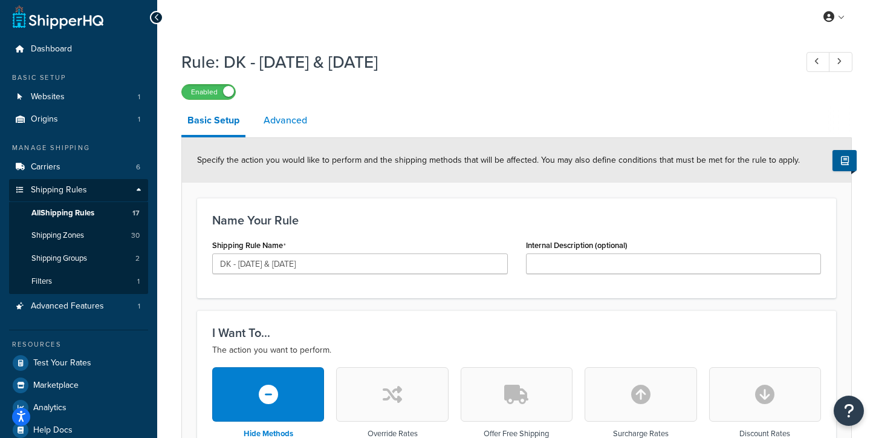
click at [293, 123] on link "Advanced" at bounding box center [286, 120] width 56 height 29
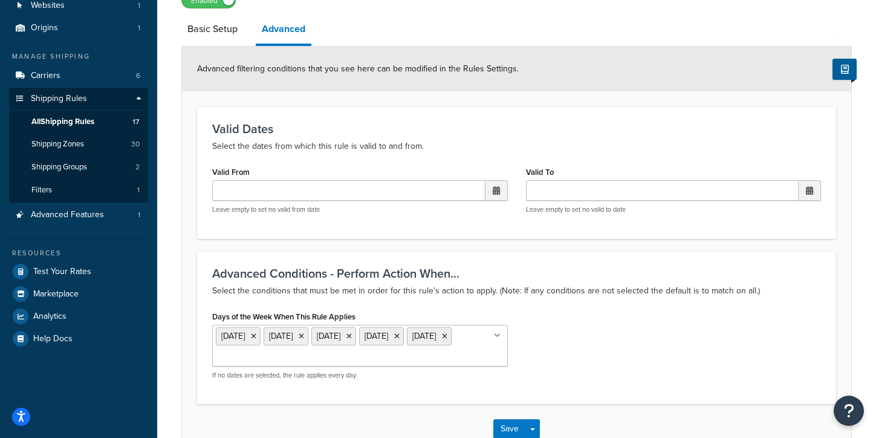
scroll to position [157, 0]
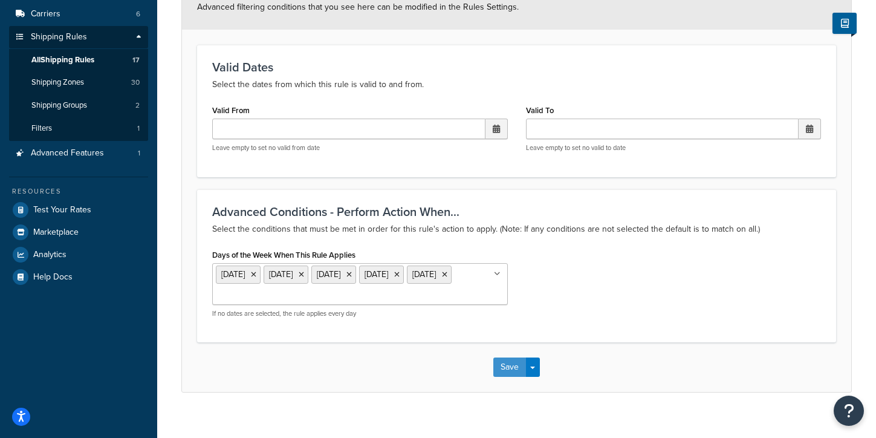
click at [513, 373] on button "Save" at bounding box center [509, 366] width 33 height 19
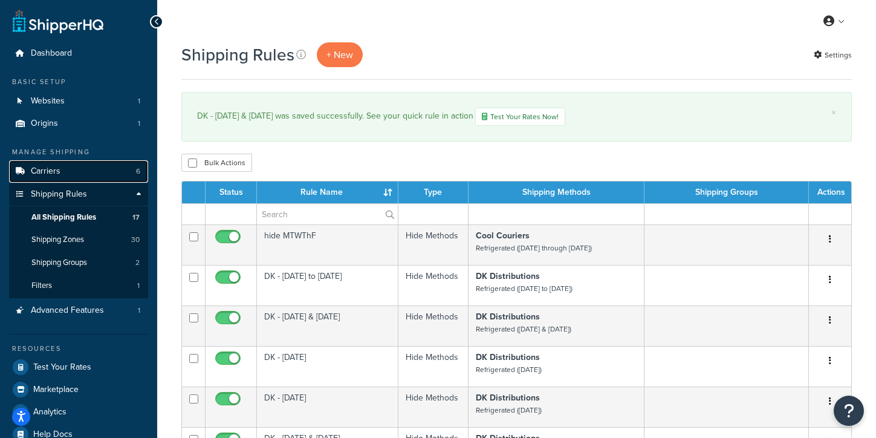
click at [65, 173] on link "Carriers 6" at bounding box center [78, 171] width 139 height 22
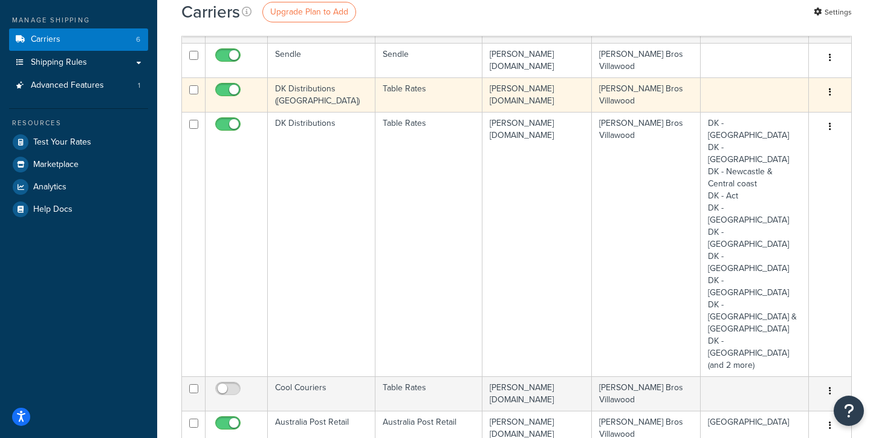
click at [313, 96] on td "DK Distributions (New England)" at bounding box center [322, 94] width 108 height 34
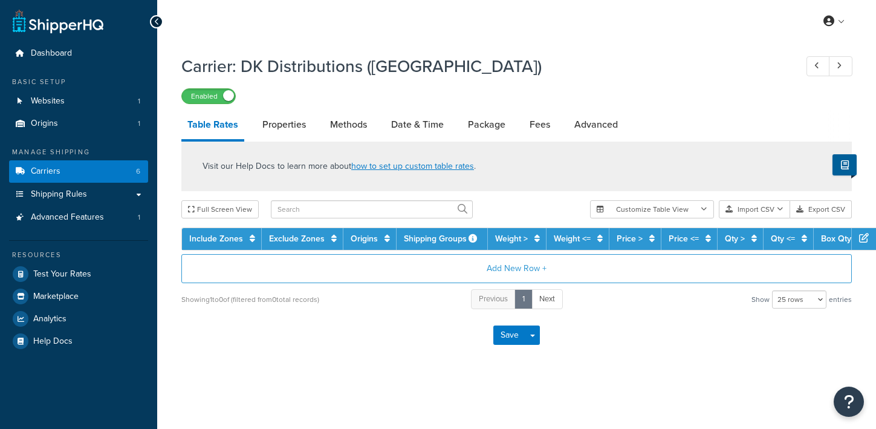
select select "25"
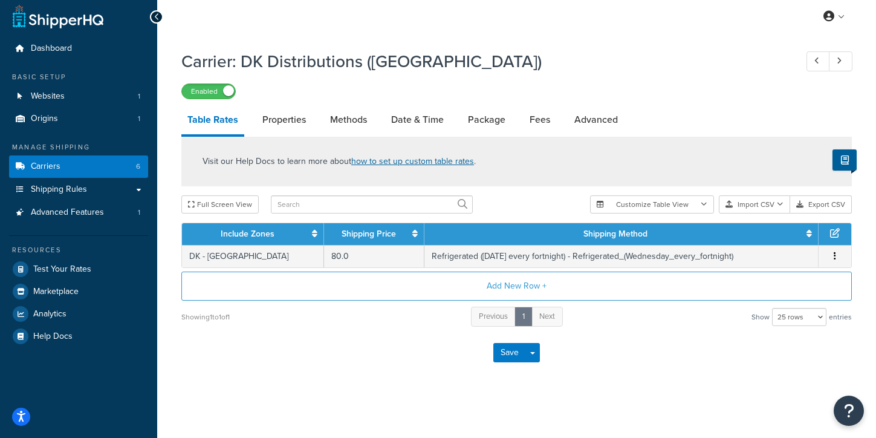
scroll to position [6, 0]
click at [85, 189] on span "Shipping Rules" at bounding box center [59, 189] width 56 height 10
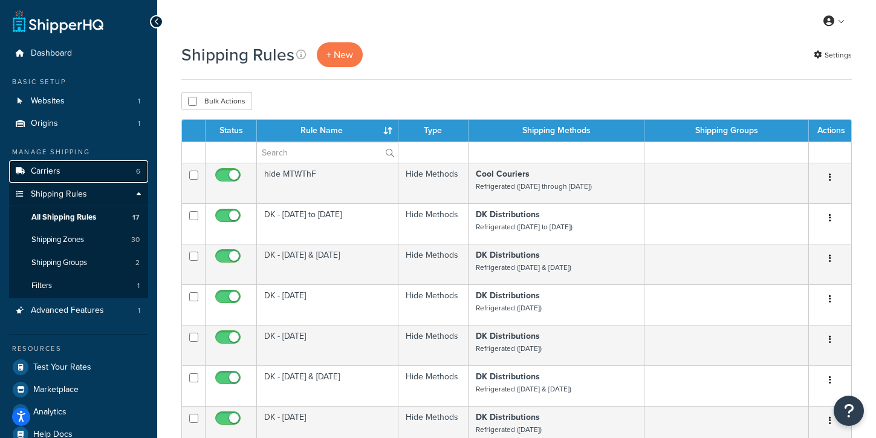
click at [90, 173] on link "Carriers 6" at bounding box center [78, 171] width 139 height 22
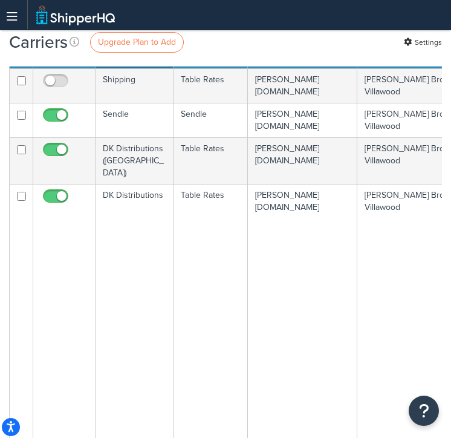
scroll to position [91, 0]
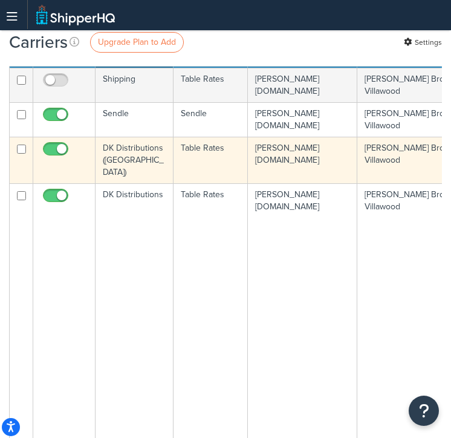
click at [122, 151] on td "DK Distributions ([GEOGRAPHIC_DATA])" at bounding box center [135, 160] width 78 height 47
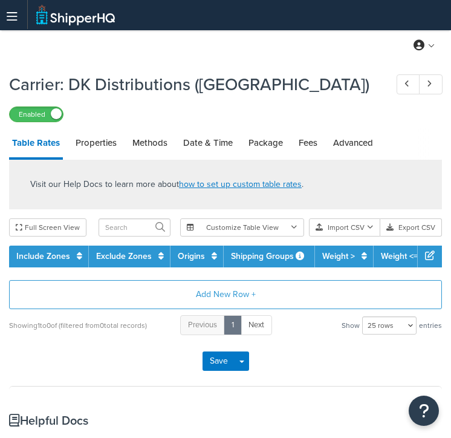
select select "25"
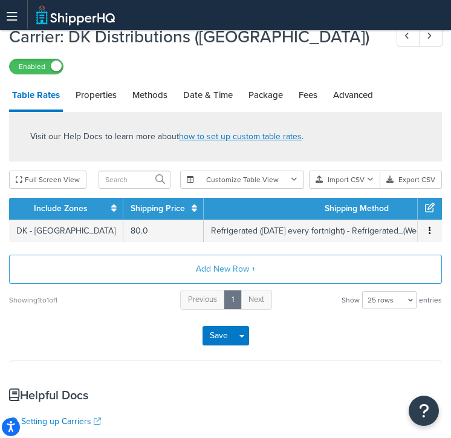
scroll to position [59, 0]
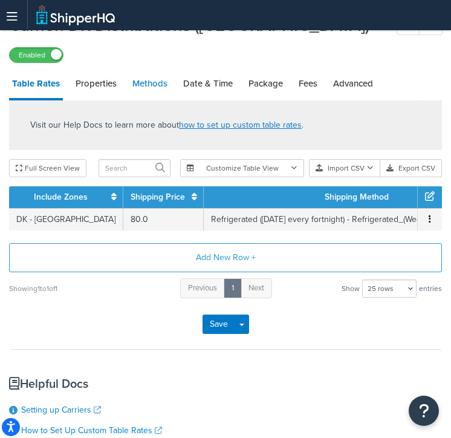
click at [154, 84] on link "Methods" at bounding box center [149, 83] width 41 height 29
select select "25"
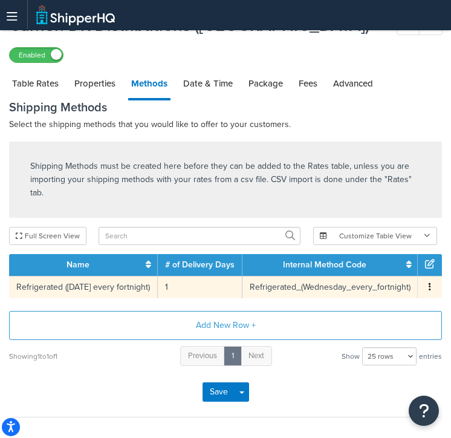
click at [148, 276] on td "Refrigerated ([DATE] every fortnight)" at bounding box center [83, 287] width 149 height 22
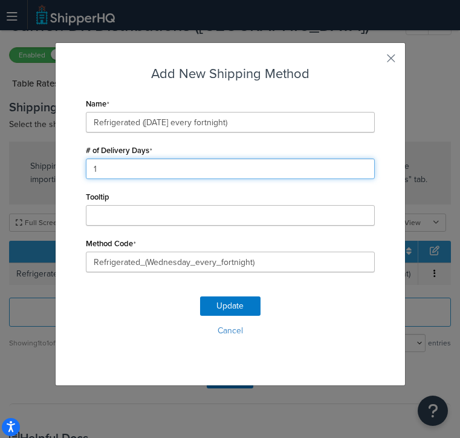
click at [100, 170] on input "1" at bounding box center [230, 168] width 289 height 21
type input "13"
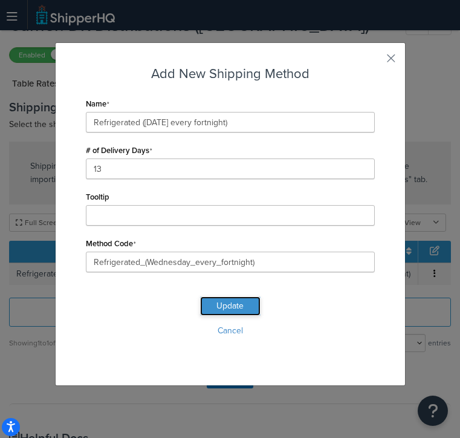
click at [249, 309] on button "Update" at bounding box center [230, 305] width 60 height 19
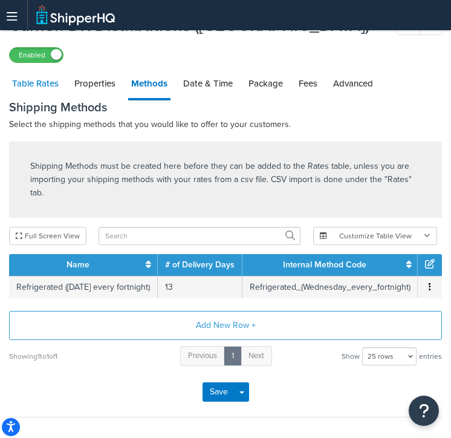
click at [42, 89] on link "Table Rates" at bounding box center [35, 83] width 53 height 29
select select "25"
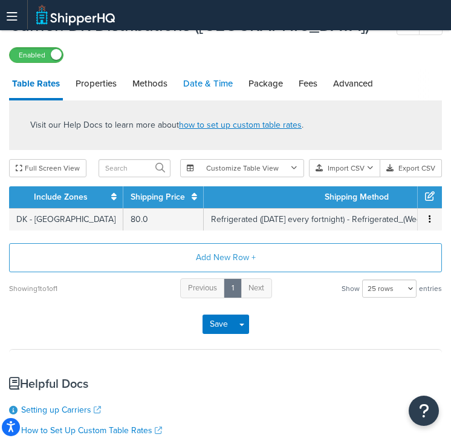
click at [205, 88] on link "Date & Time" at bounding box center [208, 83] width 56 height 29
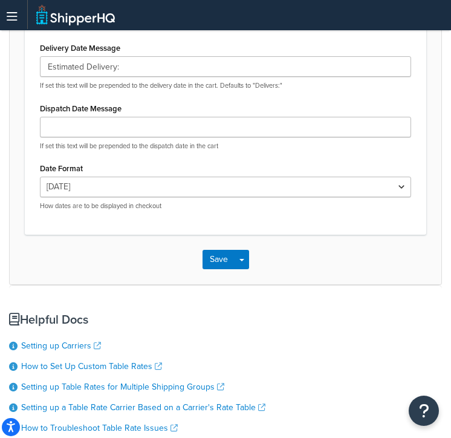
scroll to position [1024, 0]
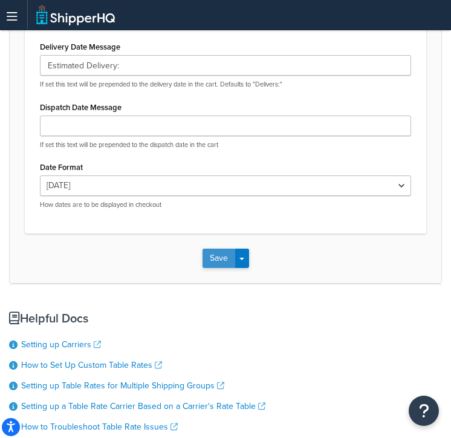
click at [227, 268] on button "Save" at bounding box center [219, 258] width 33 height 19
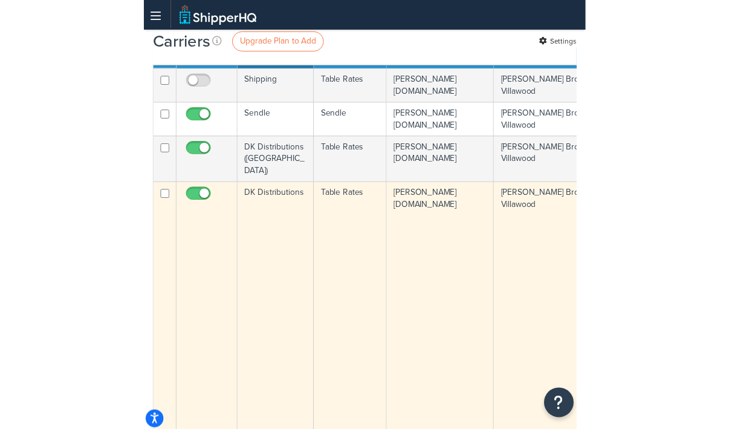
scroll to position [161, 0]
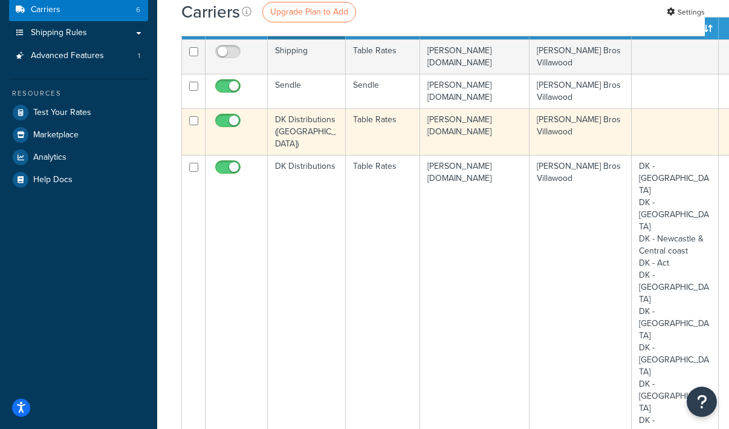
click at [307, 138] on td "DK Distributions (New England)" at bounding box center [307, 131] width 78 height 47
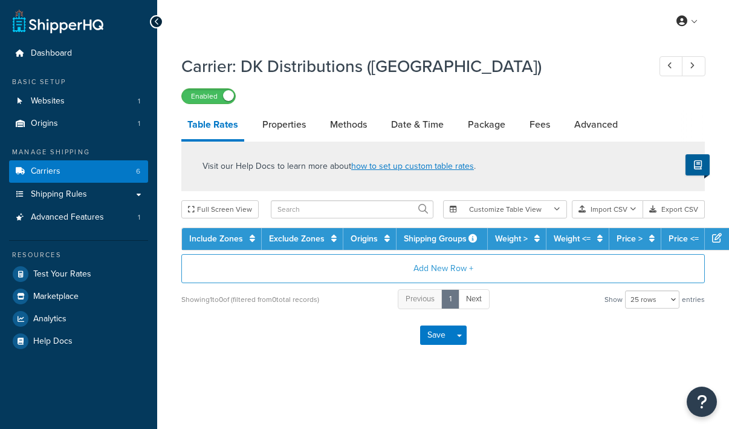
select select "25"
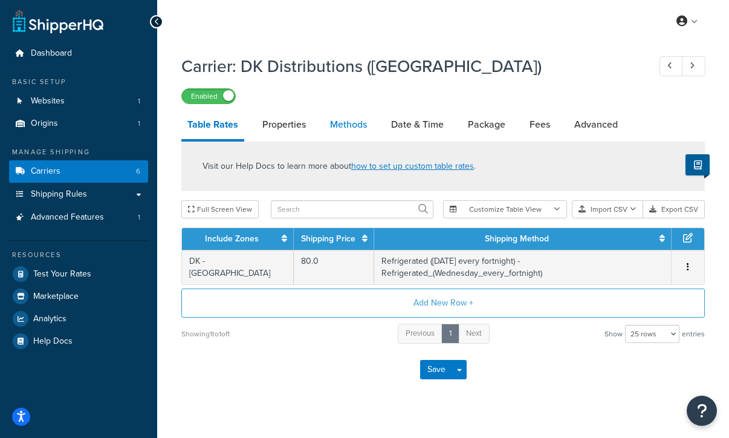
click at [358, 126] on link "Methods" at bounding box center [348, 124] width 49 height 29
select select "25"
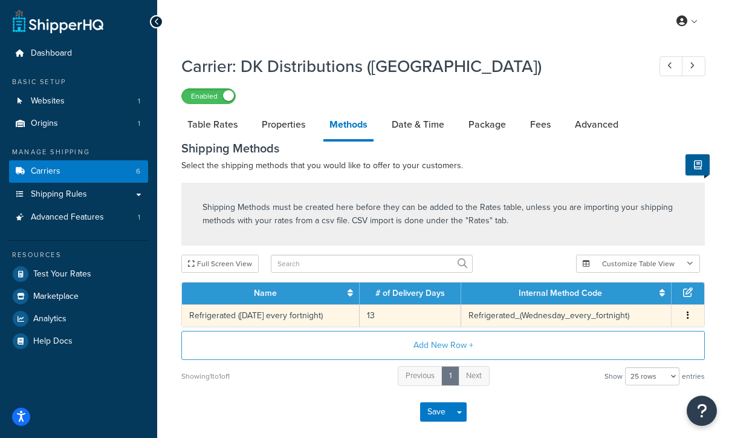
click at [400, 317] on td "13" at bounding box center [411, 315] width 102 height 22
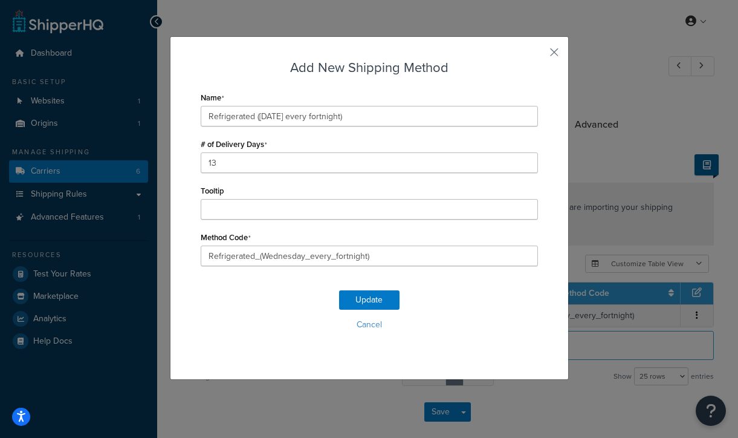
click at [237, 173] on div "Name Refrigerated (Wednesday every fortnight) # of Delivery Days 13 Tooltip Met…" at bounding box center [369, 177] width 337 height 177
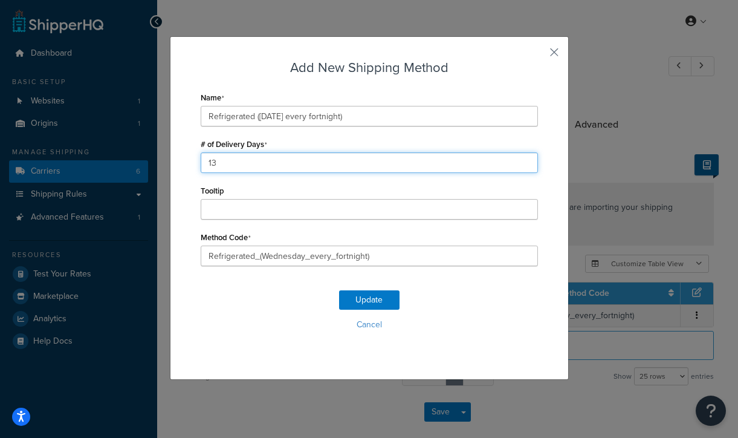
click at [238, 161] on input "13" at bounding box center [369, 162] width 337 height 21
type input "1"
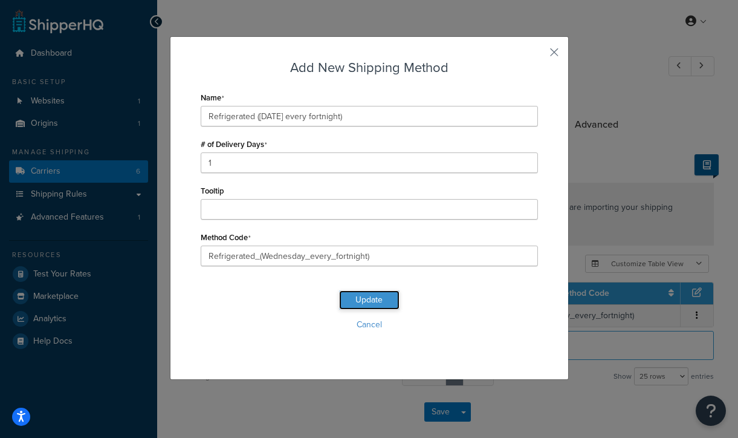
click at [369, 305] on button "Update" at bounding box center [369, 299] width 60 height 19
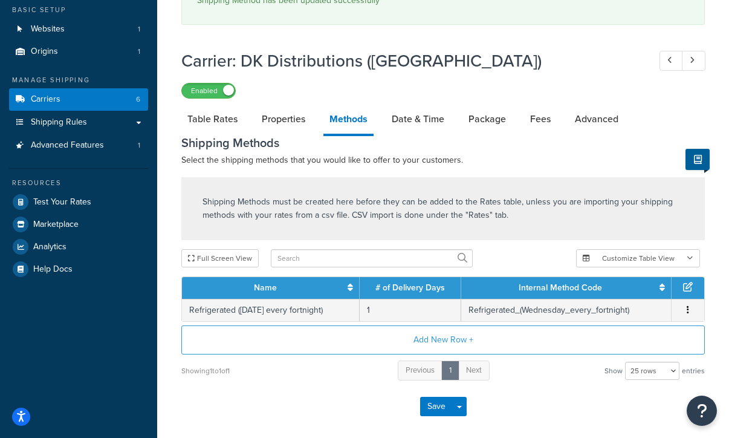
scroll to position [127, 0]
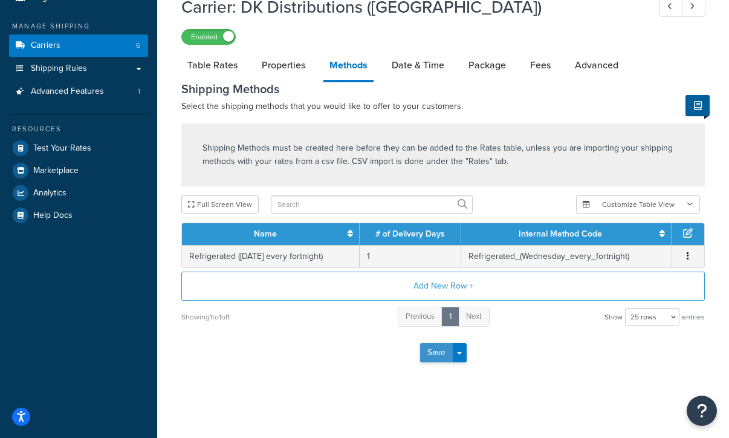
click at [431, 354] on button "Save" at bounding box center [436, 352] width 33 height 19
